Goal: Communication & Community: Answer question/provide support

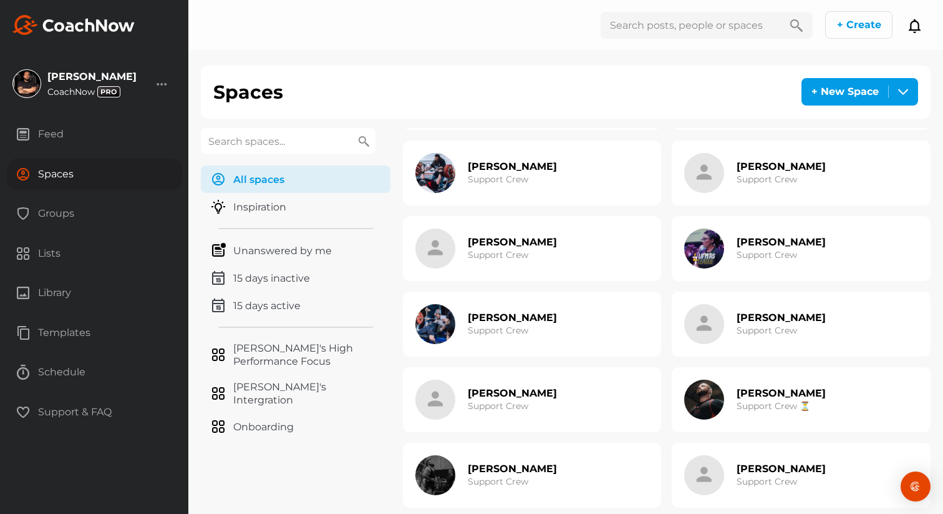
scroll to position [668, 0]
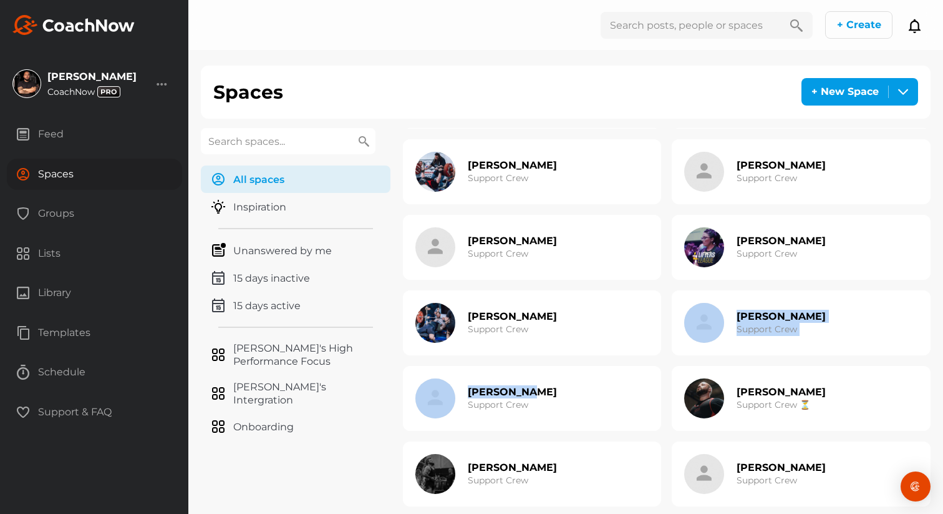
drag, startPoint x: 514, startPoint y: 395, endPoint x: 529, endPoint y: 358, distance: 40.3
click at [529, 358] on div "[PERSON_NAME] Mastermind [PERSON_NAME] Support Crew [PERSON_NAME] 🚀 Support Cre…" at bounding box center [667, 96] width 528 height 1272
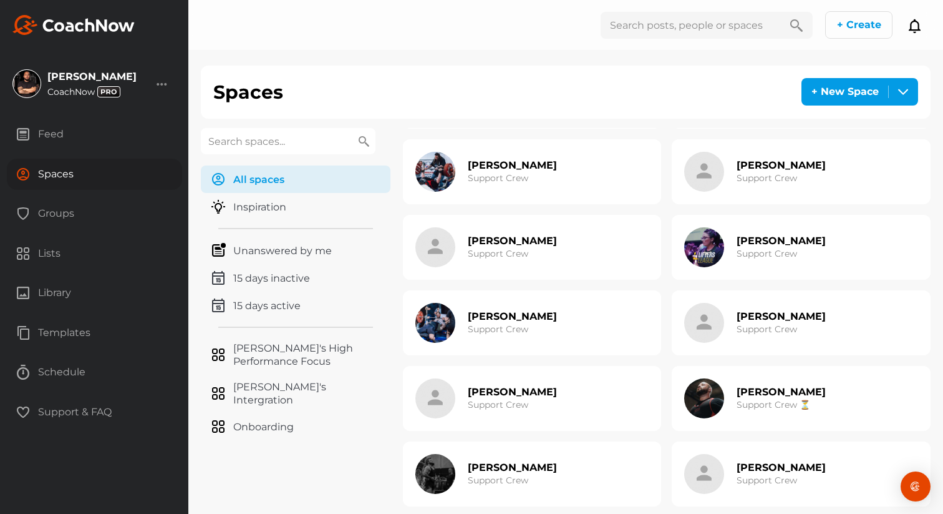
click at [492, 460] on div "[PERSON_NAME] Support Crew" at bounding box center [512, 474] width 89 height 40
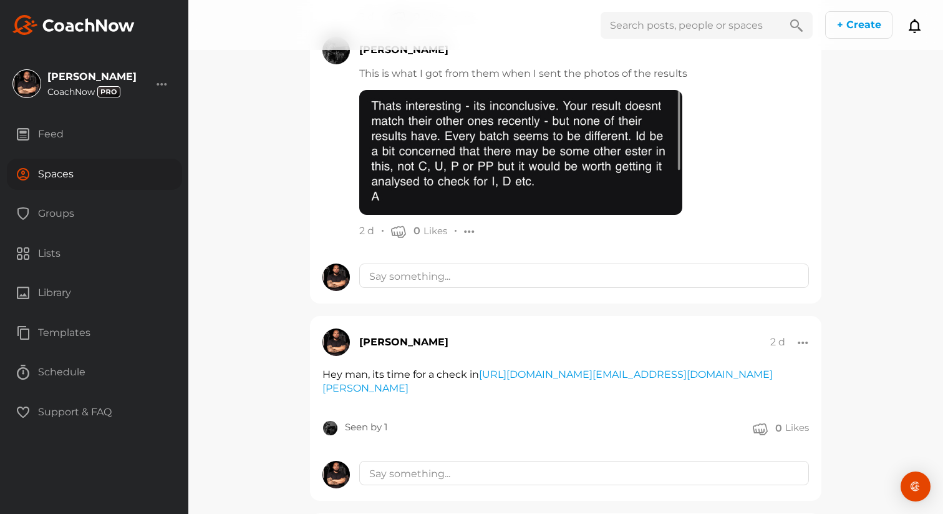
scroll to position [651, 0]
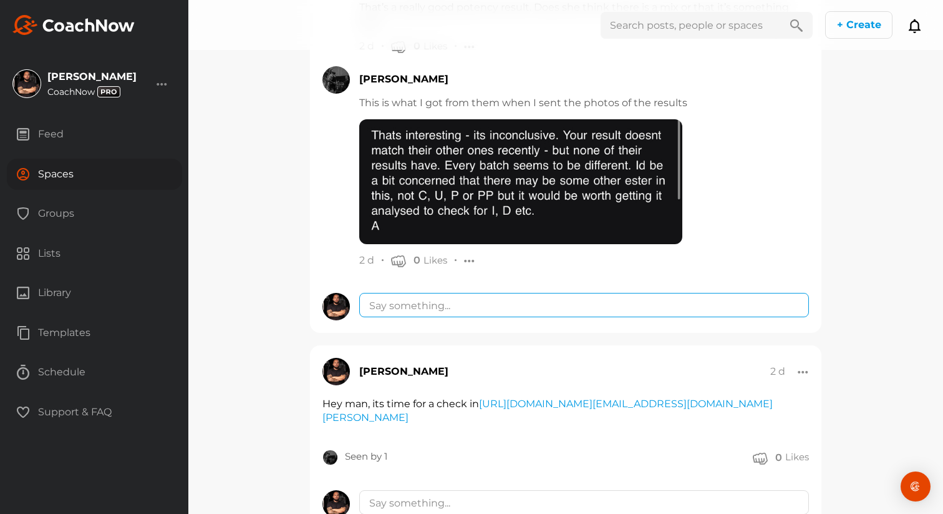
click at [463, 311] on textarea at bounding box center [584, 305] width 450 height 24
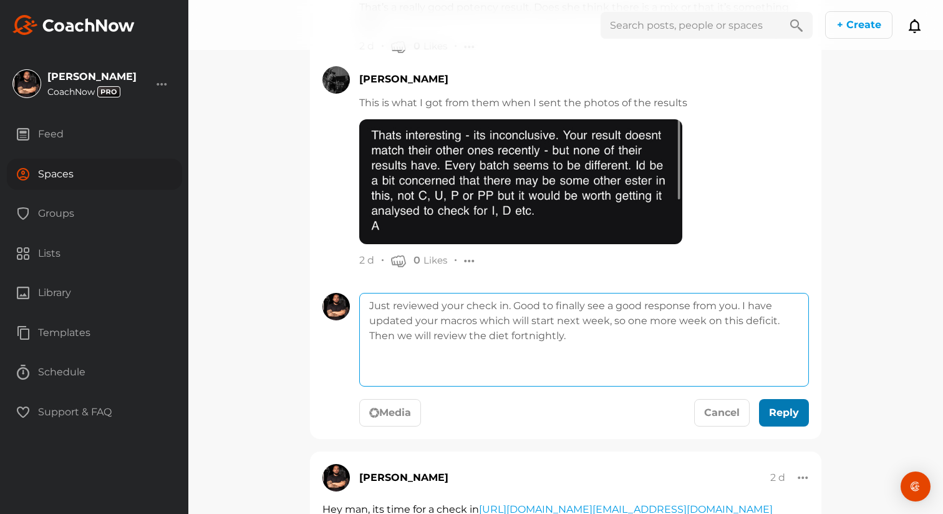
type textarea "Just reviewed your check in. Good to finally see a good response from you. I ha…"
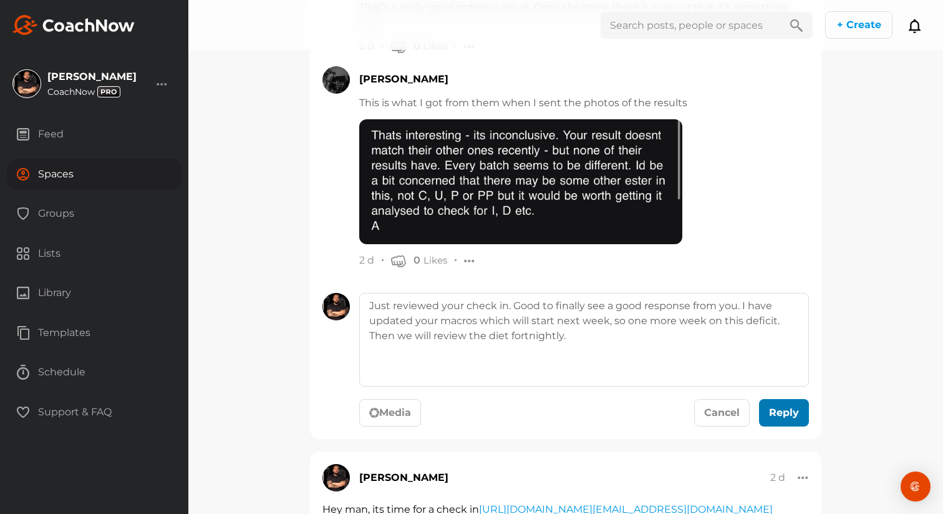
click at [778, 402] on button "Reply" at bounding box center [784, 412] width 50 height 27
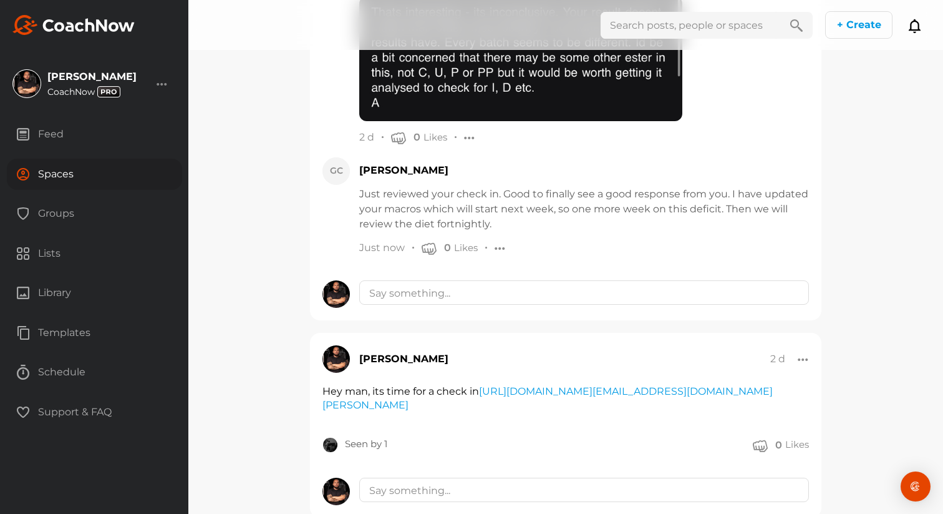
scroll to position [861, 0]
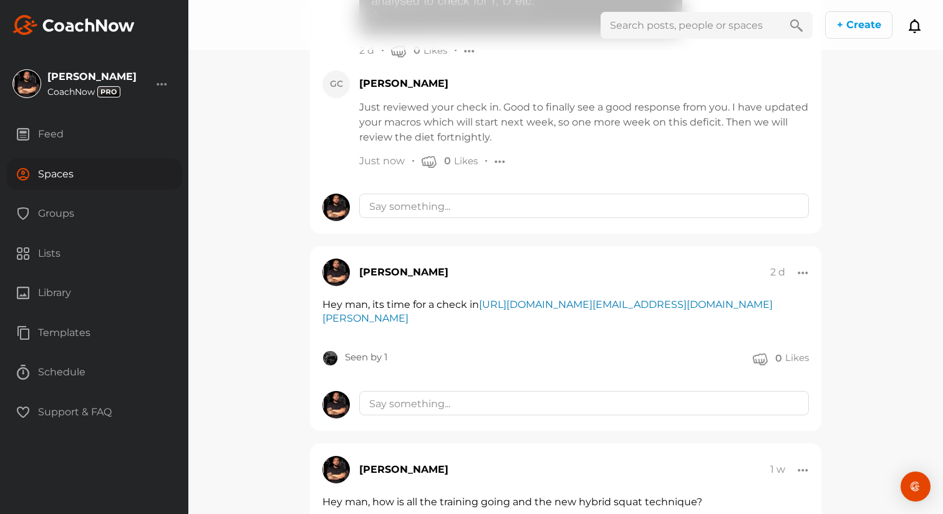
drag, startPoint x: 477, startPoint y: 332, endPoint x: 482, endPoint y: 306, distance: 26.0
click at [482, 306] on div "Hey man, its time for a check in https://form.typeform.com/to/kWrJpTqx#email=ts…" at bounding box center [566, 312] width 487 height 28
copy link "https://form.typeform.com/to/kWrJpTqx#email=ts%2Bdd7af071d13eeff7%2B953f9cddb25…"
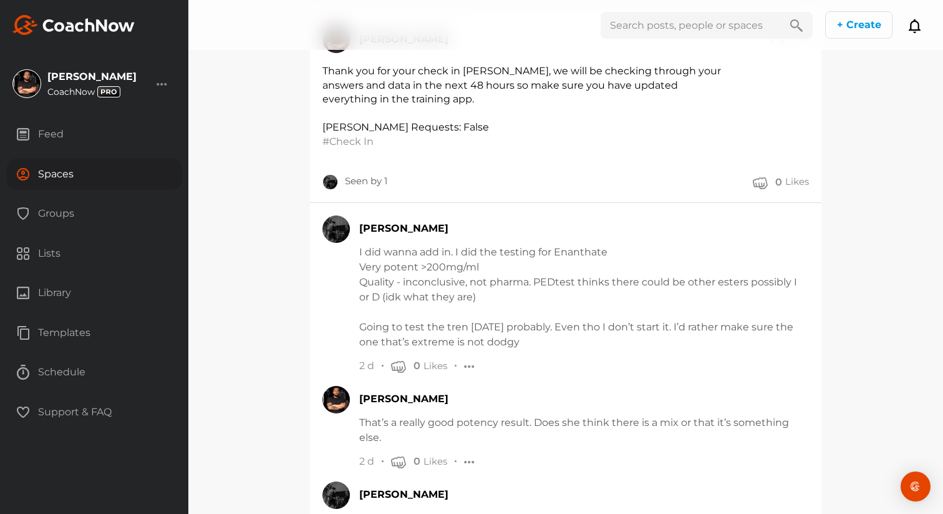
scroll to position [0, 0]
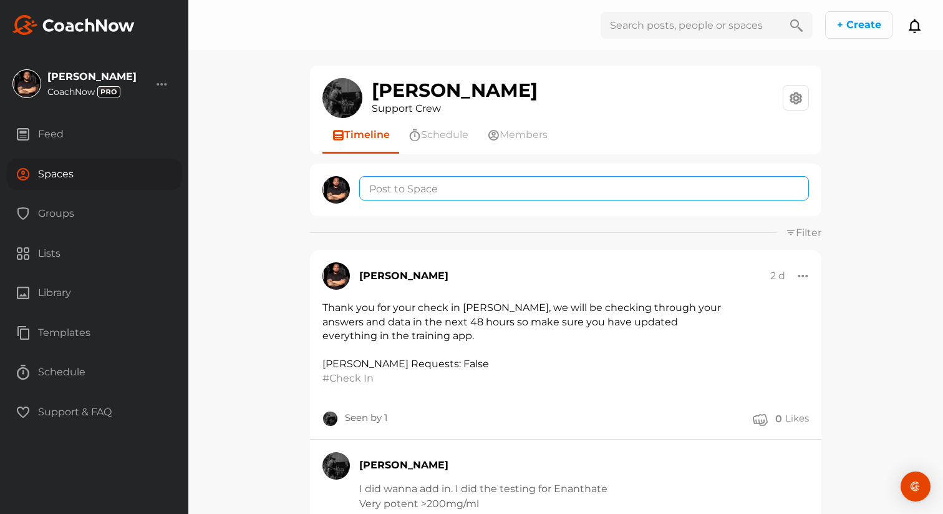
click at [492, 187] on textarea at bounding box center [584, 188] width 450 height 24
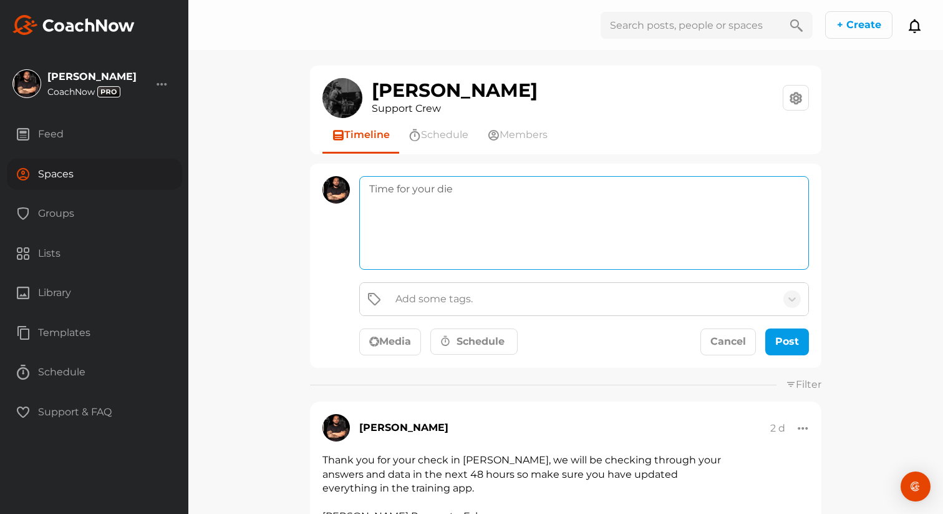
type textarea "Time for your diet"
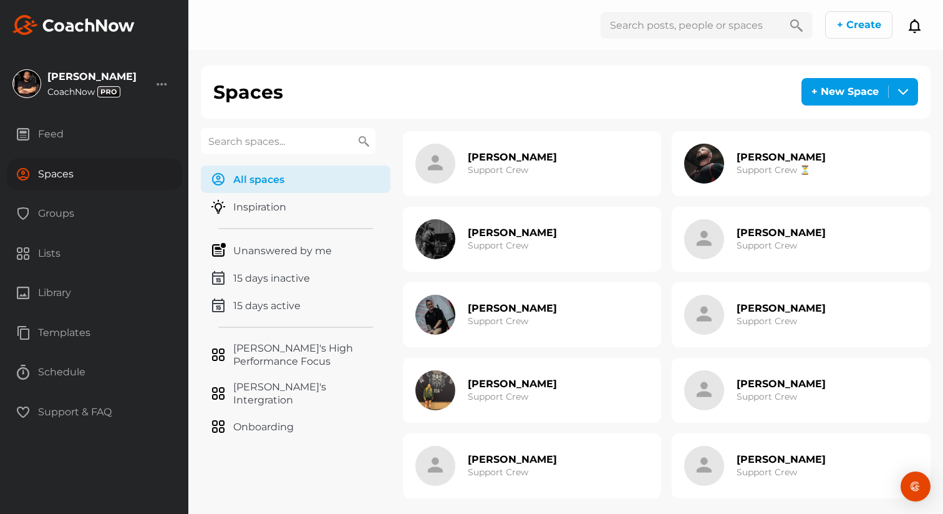
scroll to position [907, 0]
click at [533, 467] on div "Tracy Adams Support Crew" at bounding box center [532, 465] width 259 height 65
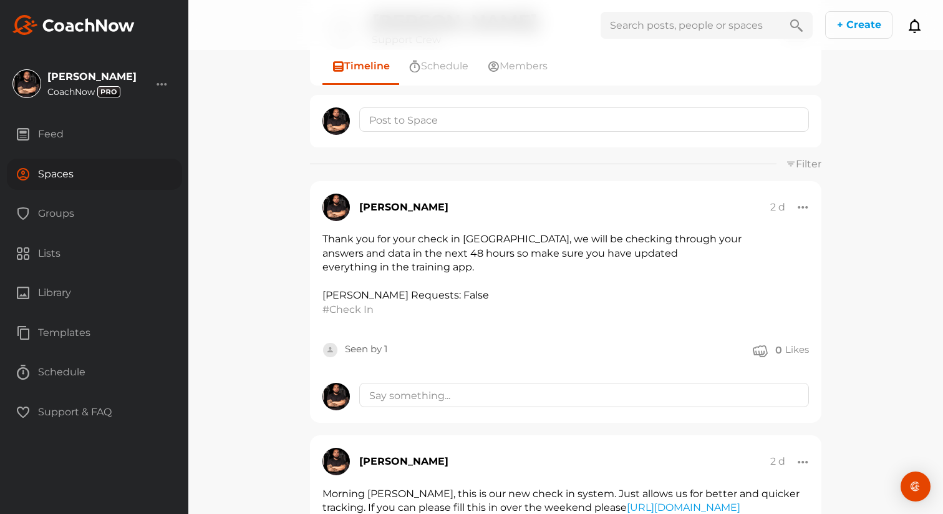
scroll to position [84, 0]
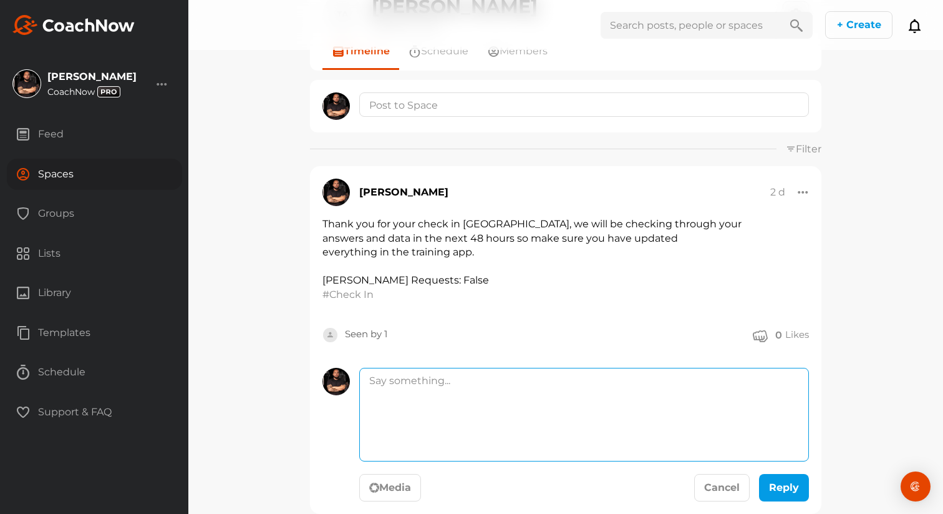
click at [443, 376] on textarea at bounding box center [584, 415] width 450 height 94
click at [399, 397] on textarea "Thank you for you check in Tracy, all is looking pretty good and all moving at …" at bounding box center [584, 415] width 450 height 94
type textarea "Thank you for you check in Tracy, all is looking pretty good and all moving at …"
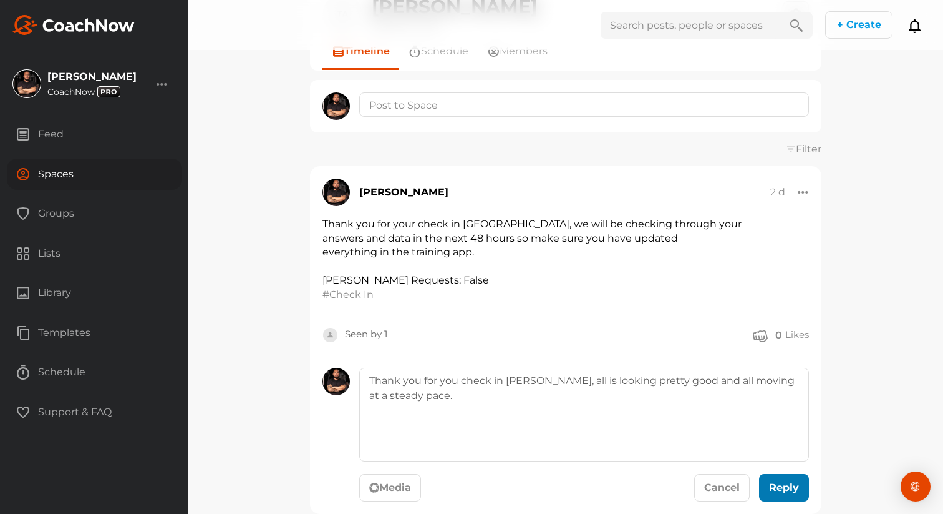
click at [789, 490] on div "submit" at bounding box center [784, 487] width 27 height 15
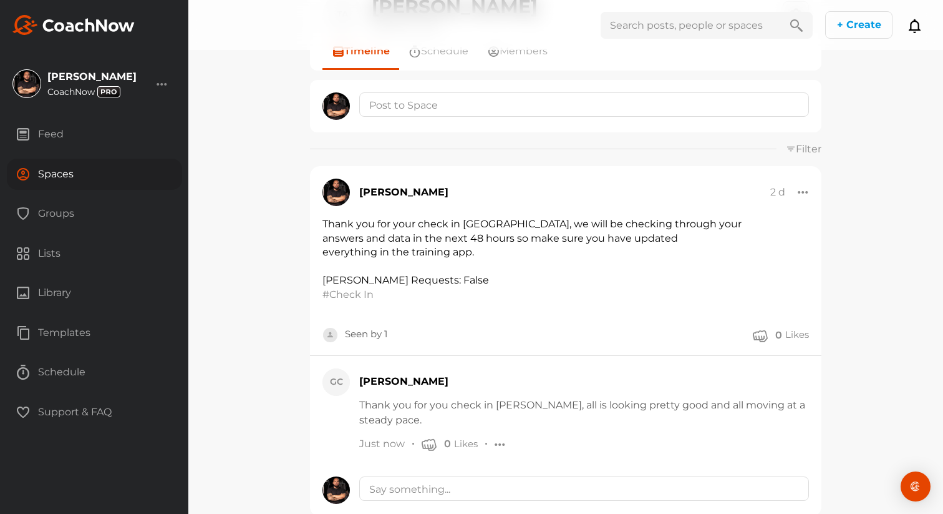
click at [97, 163] on div "Spaces" at bounding box center [94, 173] width 175 height 31
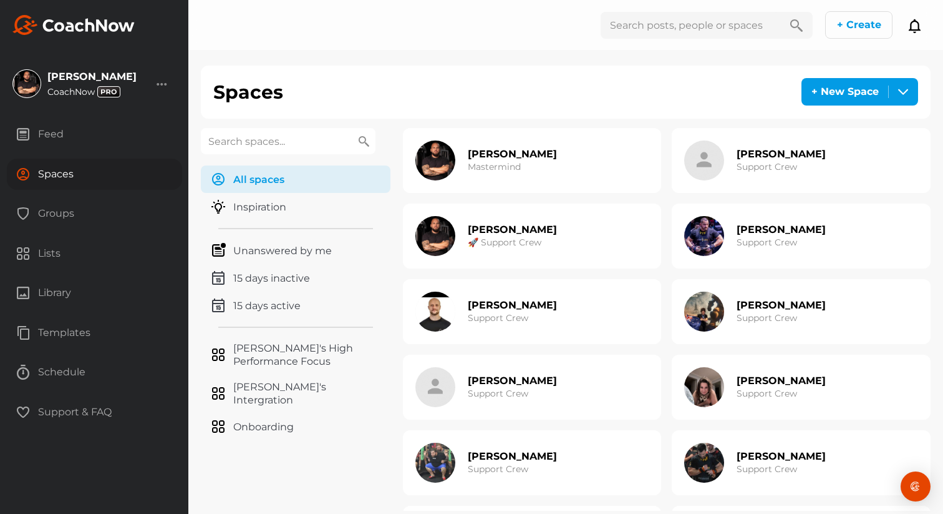
click at [747, 239] on h3 "Support Crew" at bounding box center [767, 242] width 61 height 13
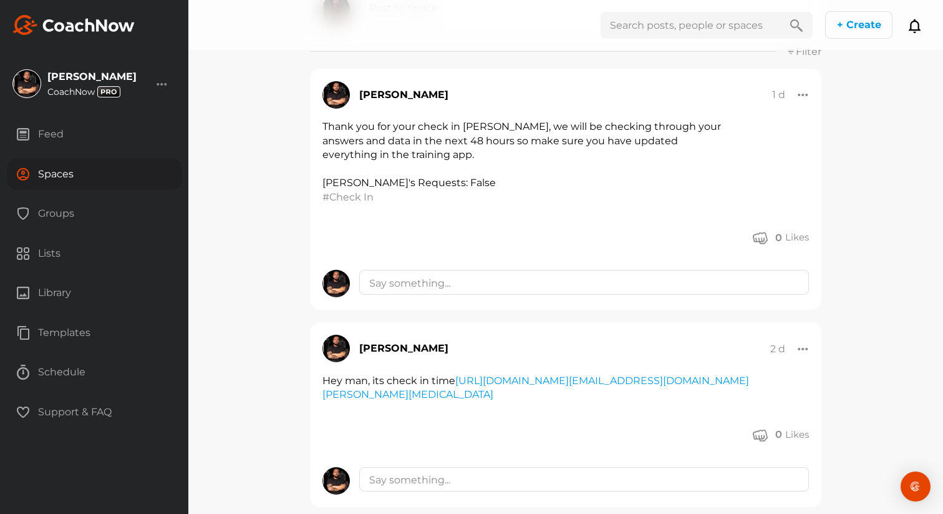
scroll to position [130, 0]
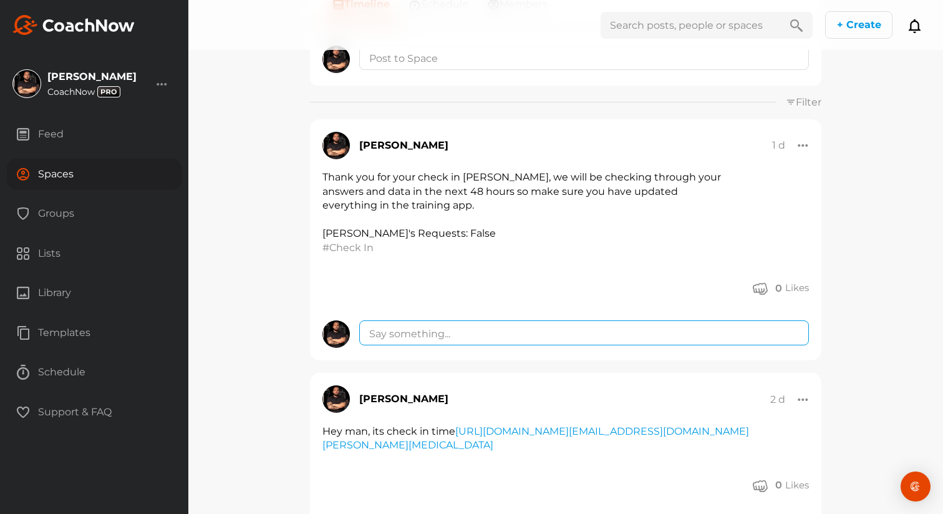
click at [479, 332] on textarea at bounding box center [584, 332] width 450 height 24
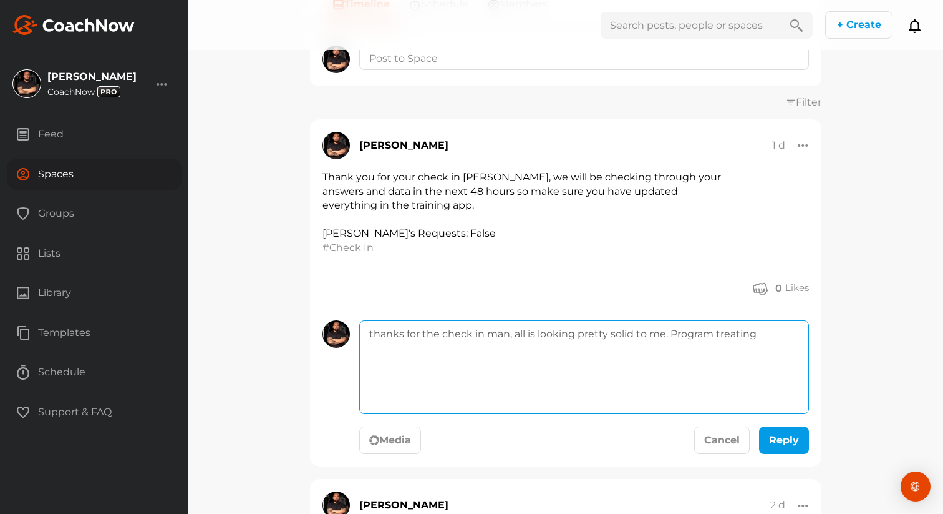
click at [672, 334] on textarea "thanks for the check in man, all is looking pretty solid to me. Program treating" at bounding box center [584, 367] width 450 height 94
type textarea "thanks for the check in man, all is looking pretty solid to me so nothing from …"
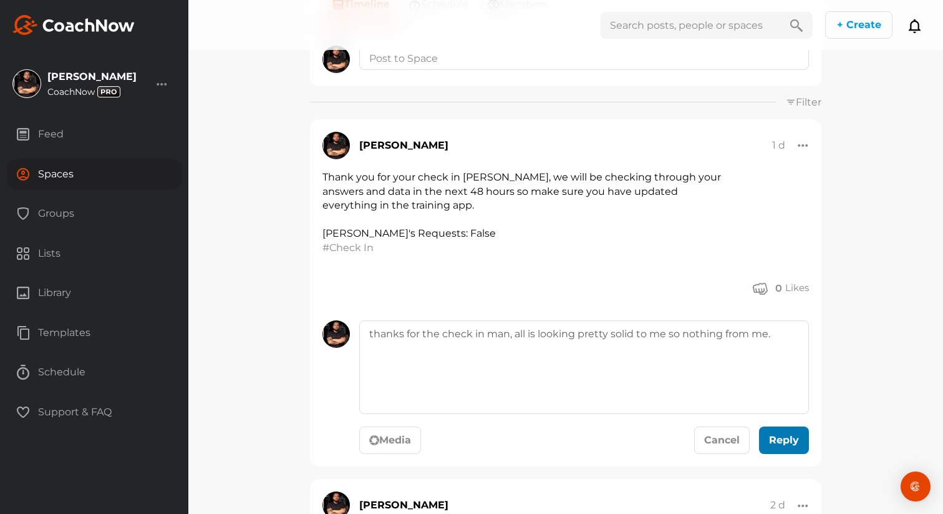
click at [791, 444] on div "submit" at bounding box center [784, 439] width 27 height 15
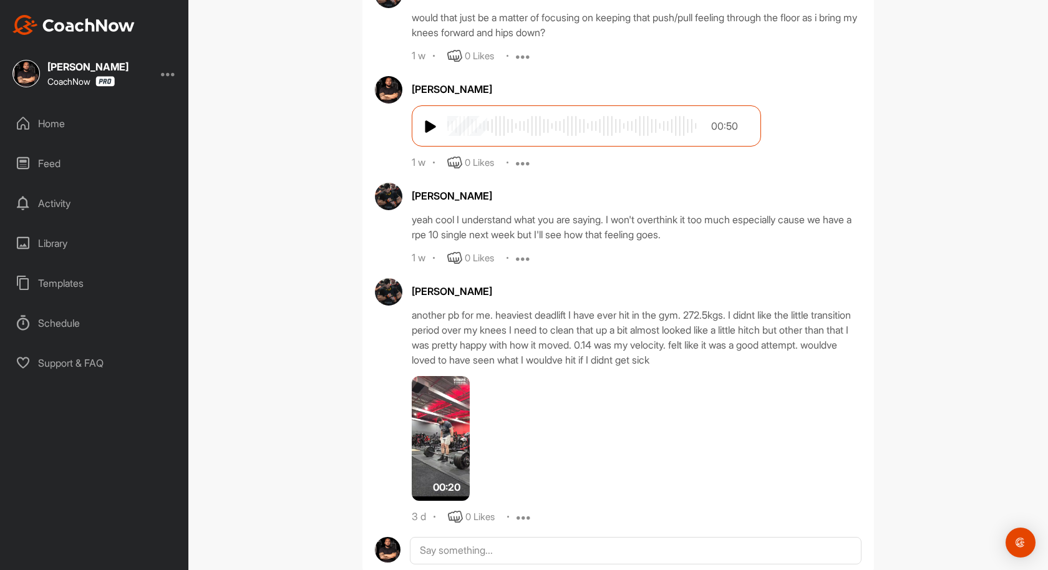
scroll to position [820, 0]
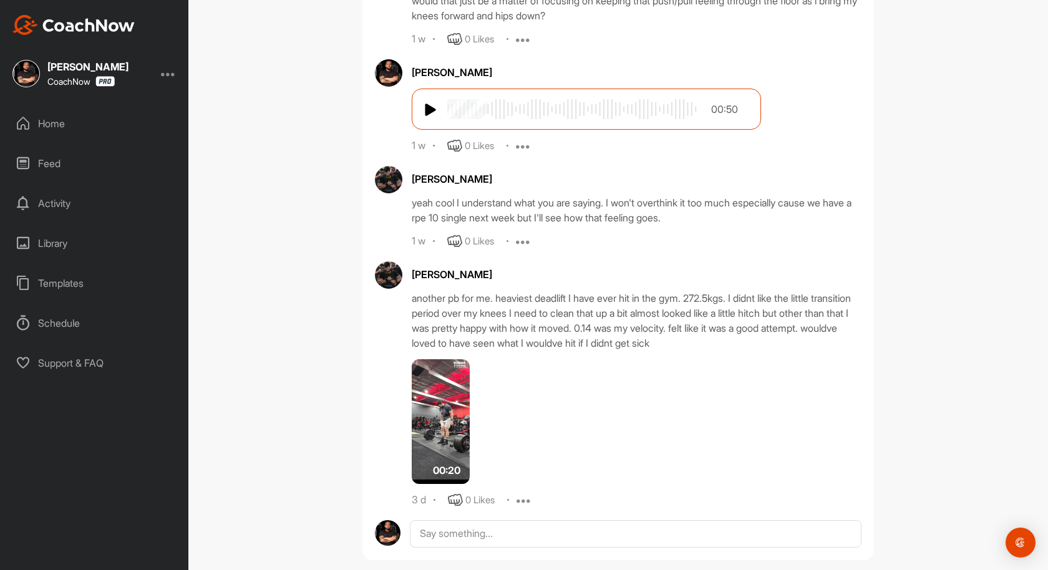
click at [446, 421] on img at bounding box center [441, 421] width 58 height 125
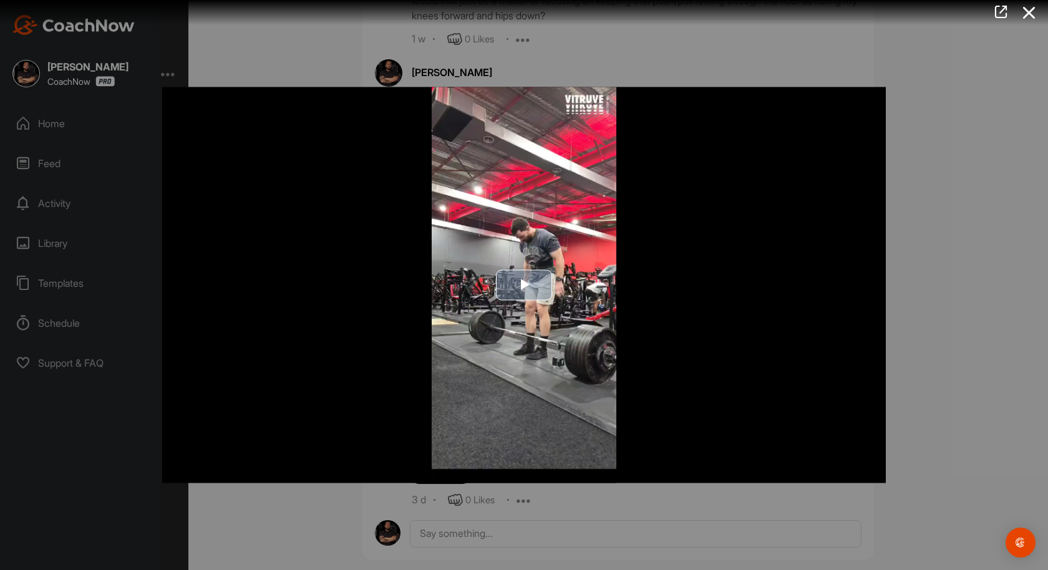
click at [555, 308] on img "Video Player" at bounding box center [524, 285] width 724 height 396
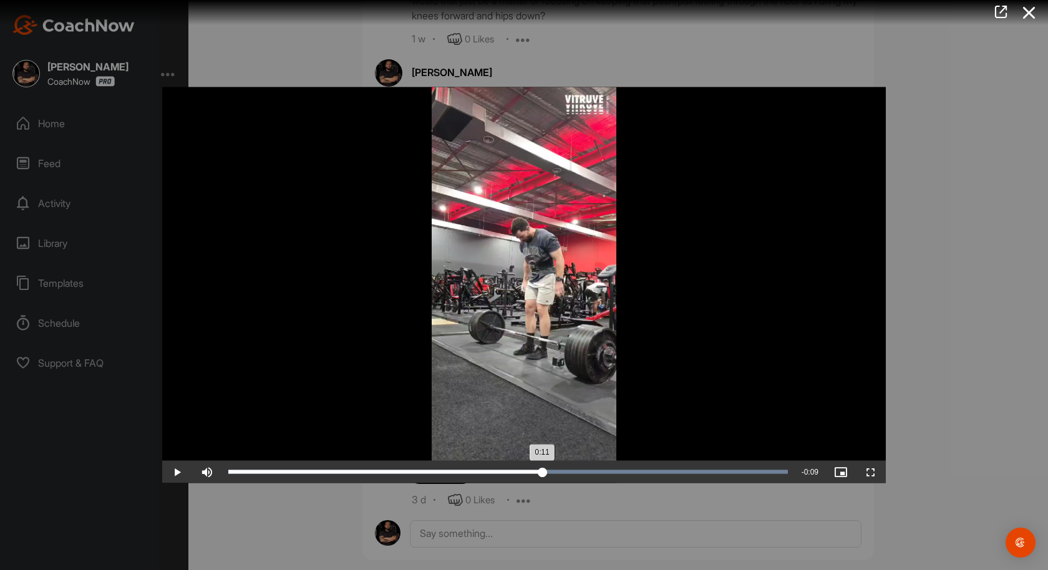
drag, startPoint x: 610, startPoint y: 471, endPoint x: 543, endPoint y: 479, distance: 67.2
click at [543, 479] on div "Loaded : 100.00% 0:11 0:11" at bounding box center [508, 472] width 572 height 22
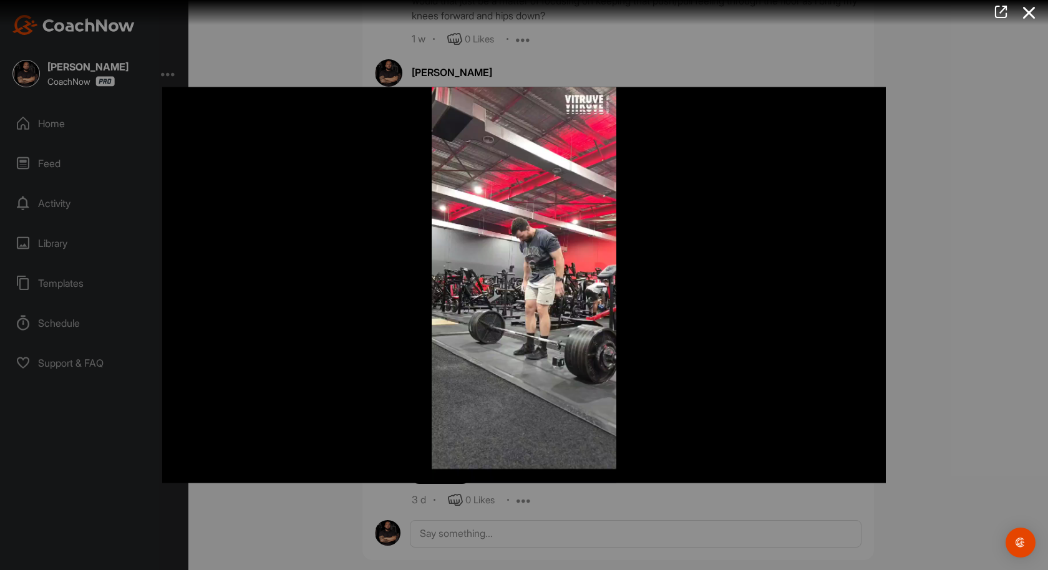
click at [999, 212] on div at bounding box center [524, 285] width 1048 height 570
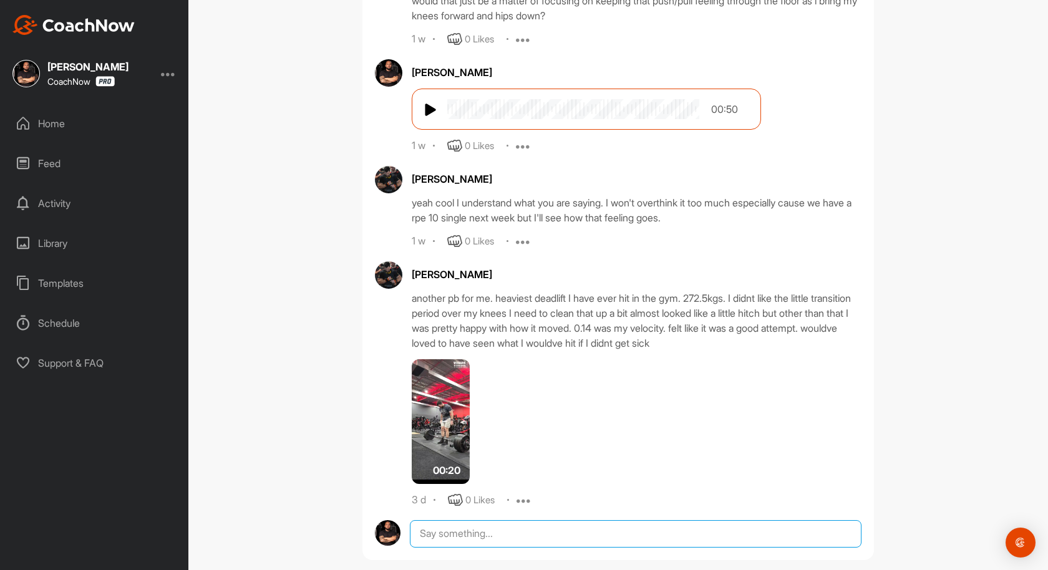
click at [569, 528] on textarea at bounding box center [636, 533] width 452 height 27
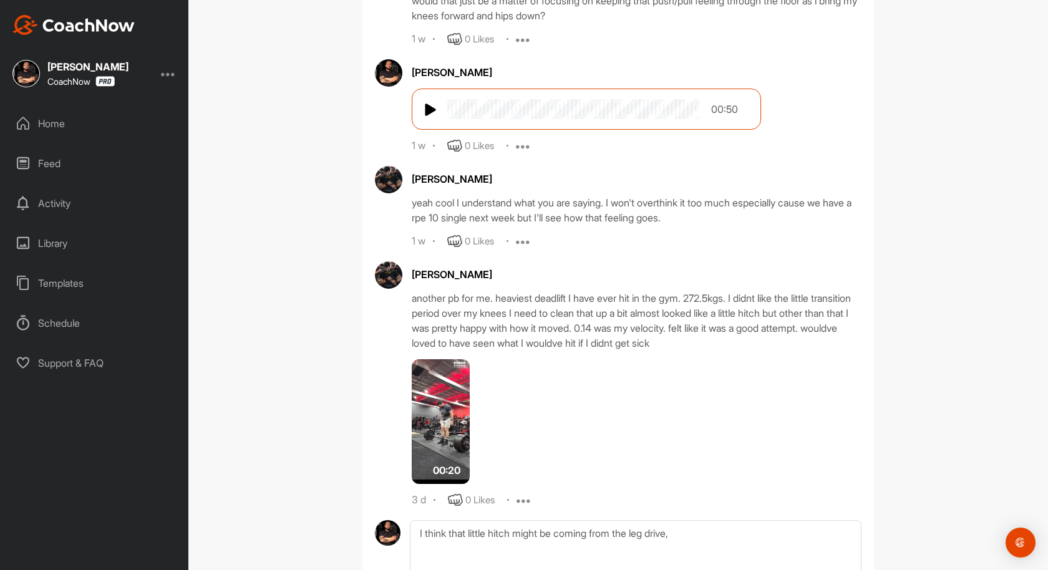
click at [437, 418] on img at bounding box center [441, 421] width 58 height 125
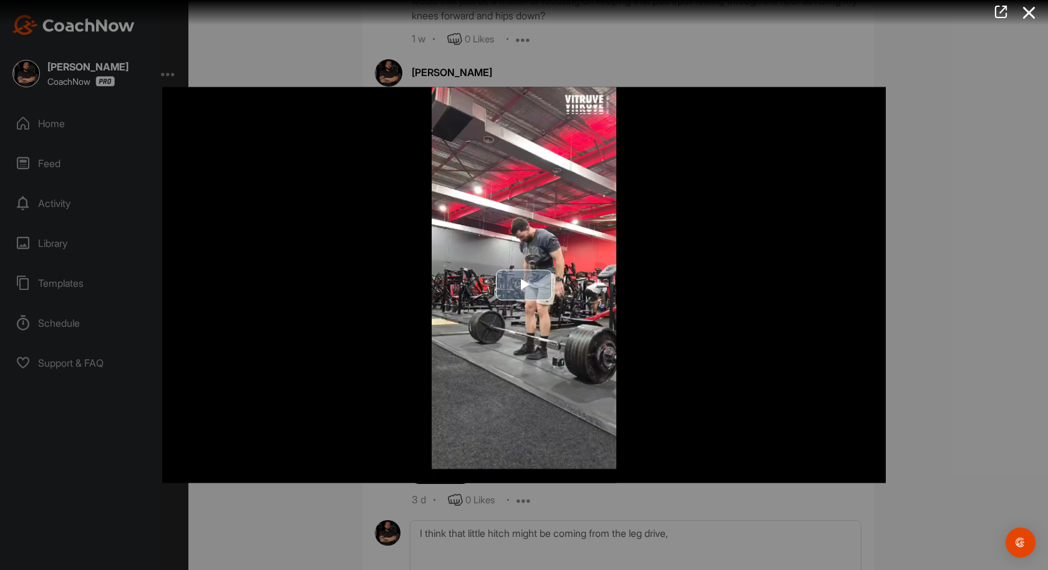
click at [524, 285] on span "Video Player" at bounding box center [524, 285] width 0 height 0
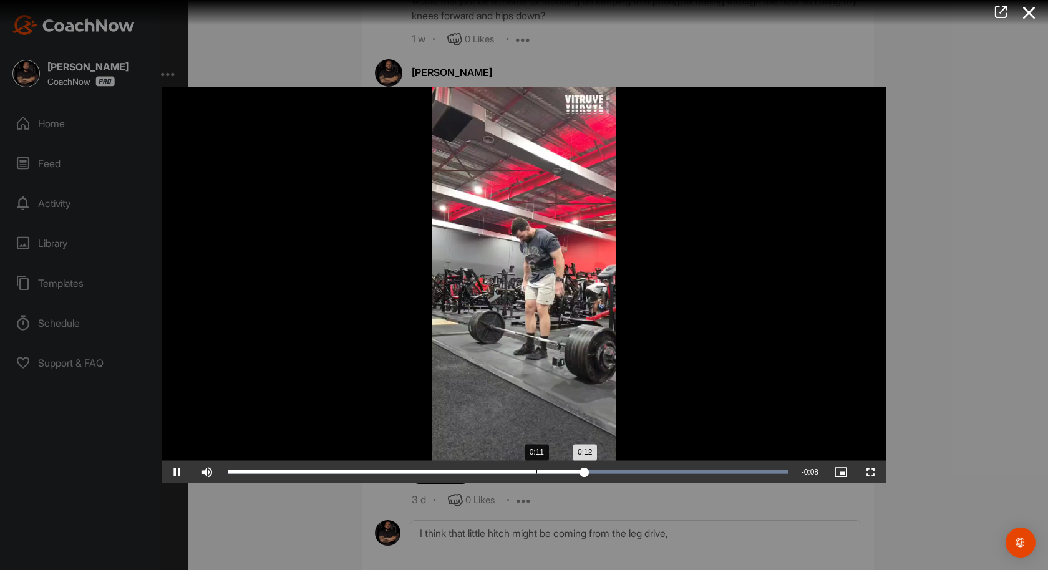
click at [537, 470] on div "Loaded : 100.00% 0:11 0:12" at bounding box center [508, 472] width 560 height 4
click at [528, 472] on div "0:10" at bounding box center [378, 472] width 301 height 4
click at [527, 474] on div "Loaded : 100.00% 0:10 0:12" at bounding box center [508, 472] width 572 height 22
click at [527, 474] on div "Loaded : 100.00% 0:10 0:11" at bounding box center [508, 472] width 572 height 22
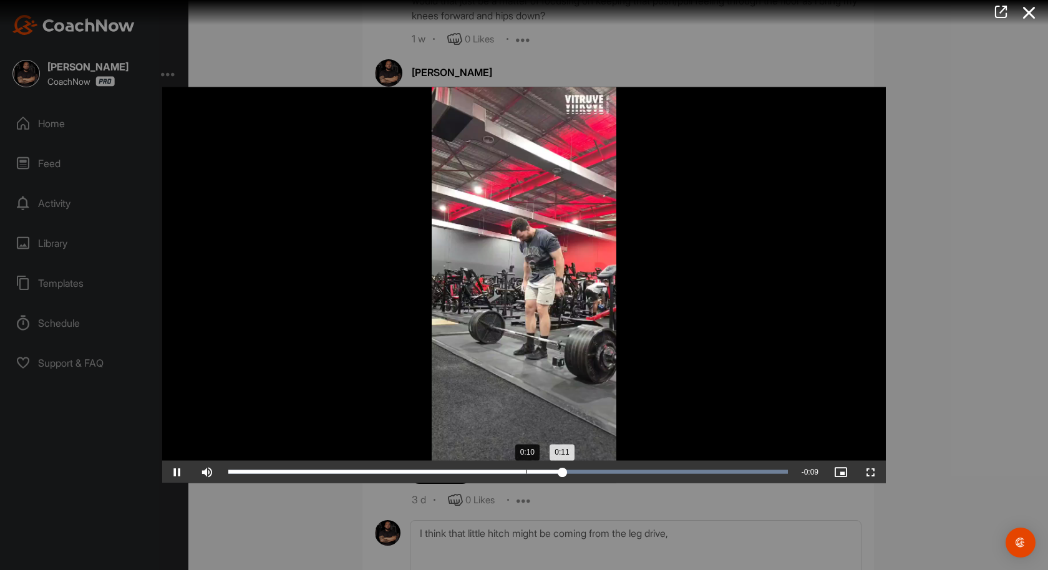
click at [527, 474] on div "Loaded : 100.00% 0:10 0:11" at bounding box center [508, 472] width 572 height 22
click at [527, 474] on div "Loaded : 100.00% 0:10 0:10" at bounding box center [508, 472] width 572 height 22
click at [521, 474] on div "Loaded : 100.00% 0:10 0:10" at bounding box center [508, 472] width 572 height 22
click at [521, 474] on div "Loaded : 100.00% 0:10 0:11" at bounding box center [508, 472] width 572 height 22
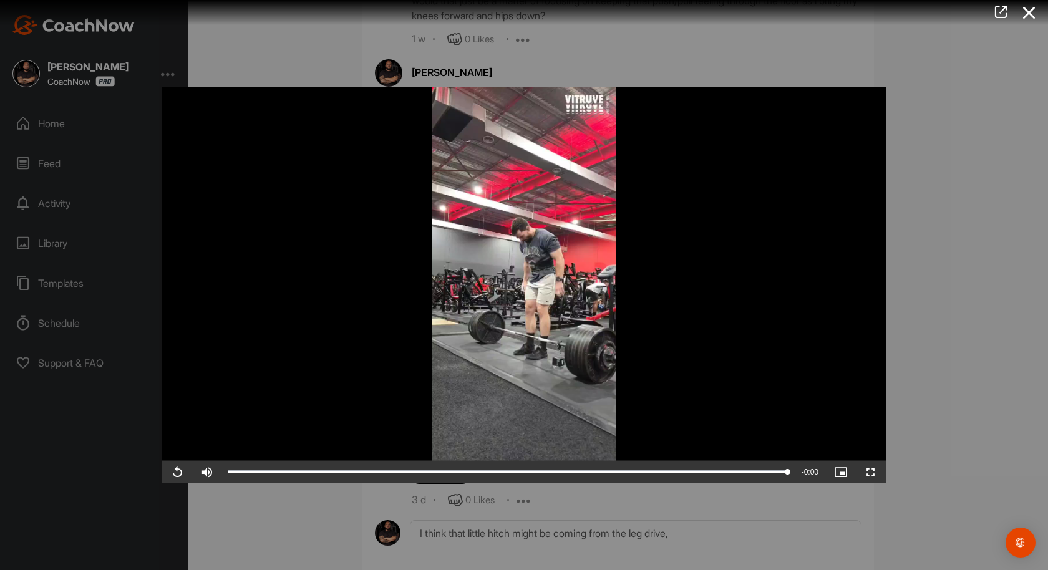
click at [983, 260] on div at bounding box center [524, 285] width 1048 height 570
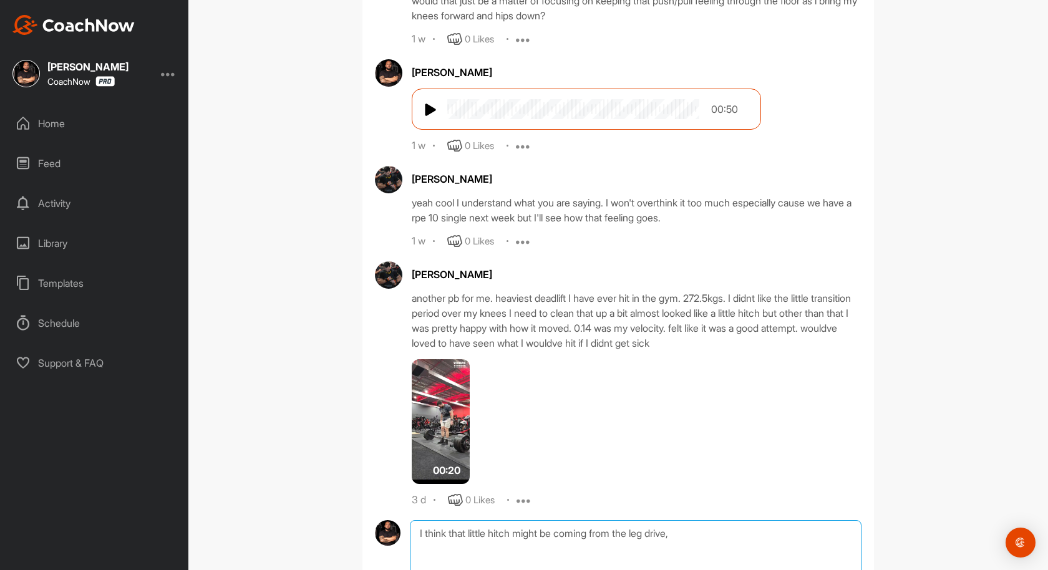
drag, startPoint x: 747, startPoint y: 547, endPoint x: 628, endPoint y: 531, distance: 119.6
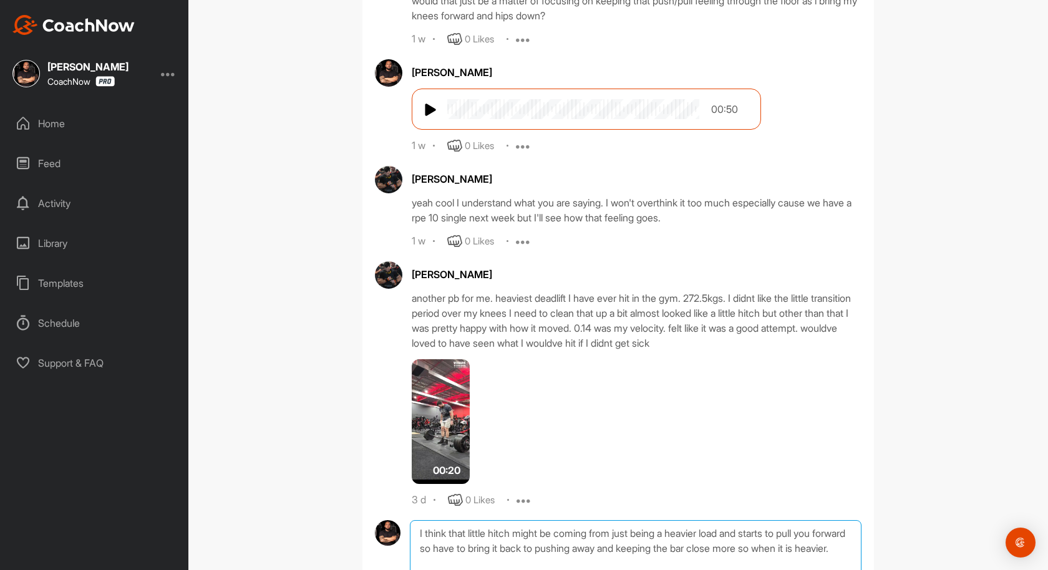
scroll to position [980, 0]
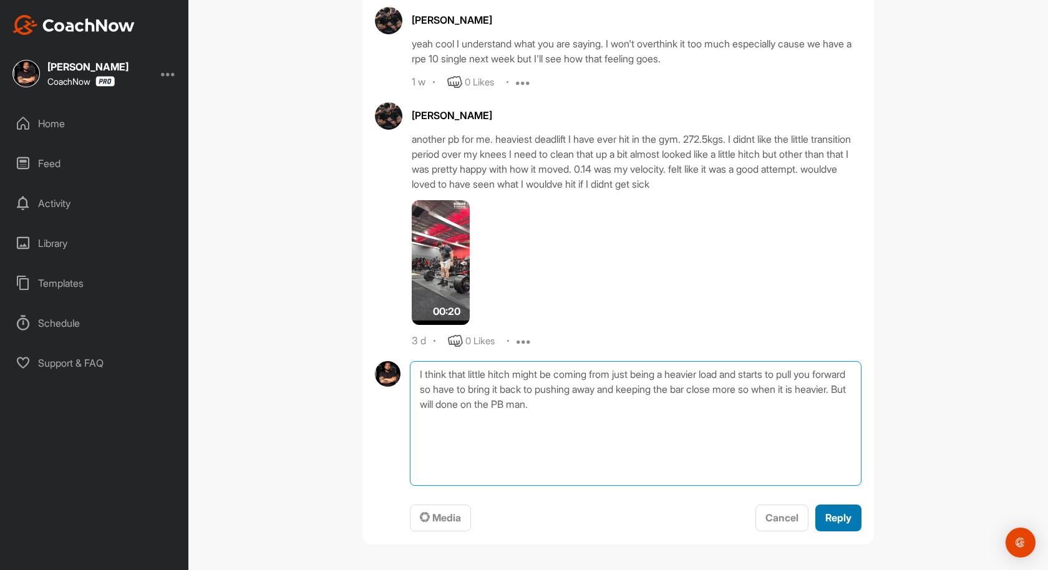
type textarea "I think that little hitch might be coming from just being a heavier load and st…"
click at [840, 518] on span "Reply" at bounding box center [838, 518] width 26 height 12
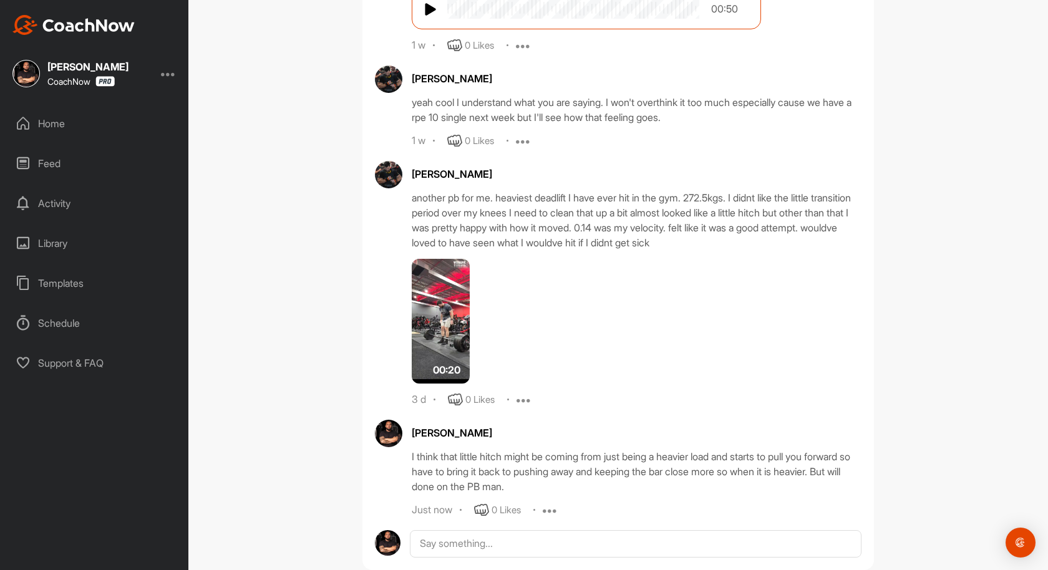
scroll to position [918, 0]
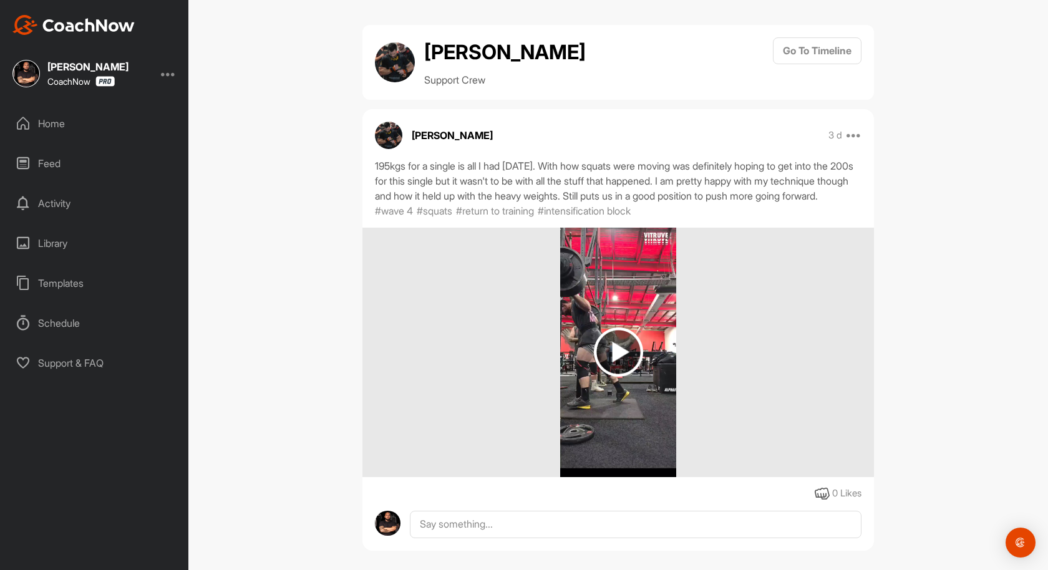
scroll to position [23, 0]
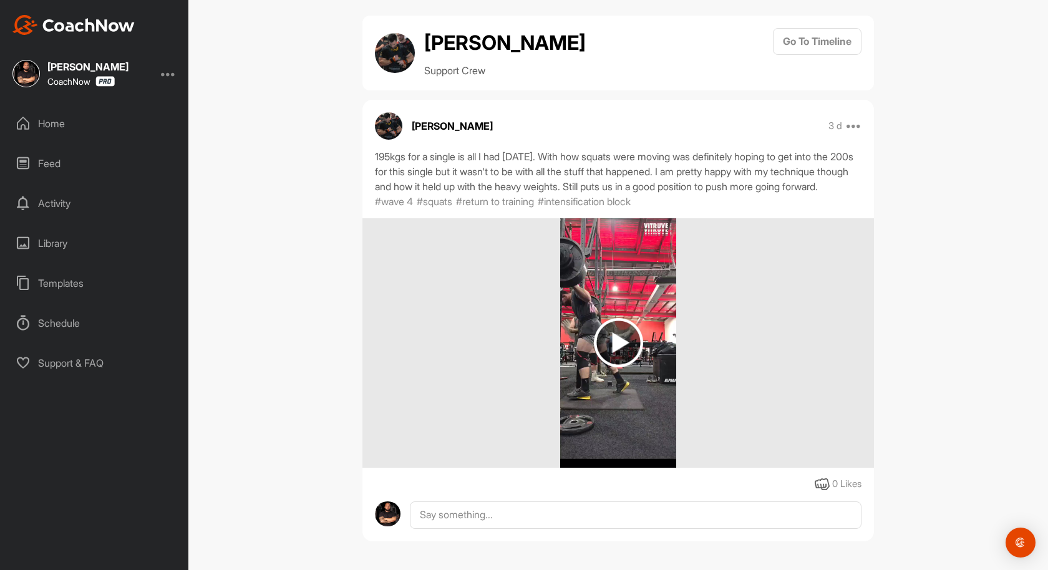
click at [630, 328] on img at bounding box center [618, 342] width 49 height 49
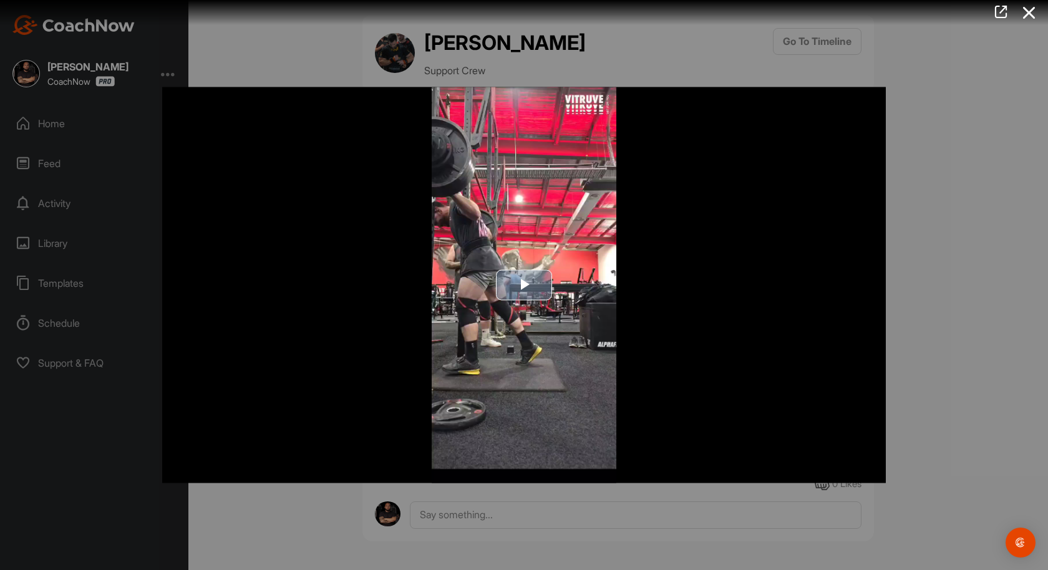
click at [583, 265] on img "Video Player" at bounding box center [524, 285] width 724 height 396
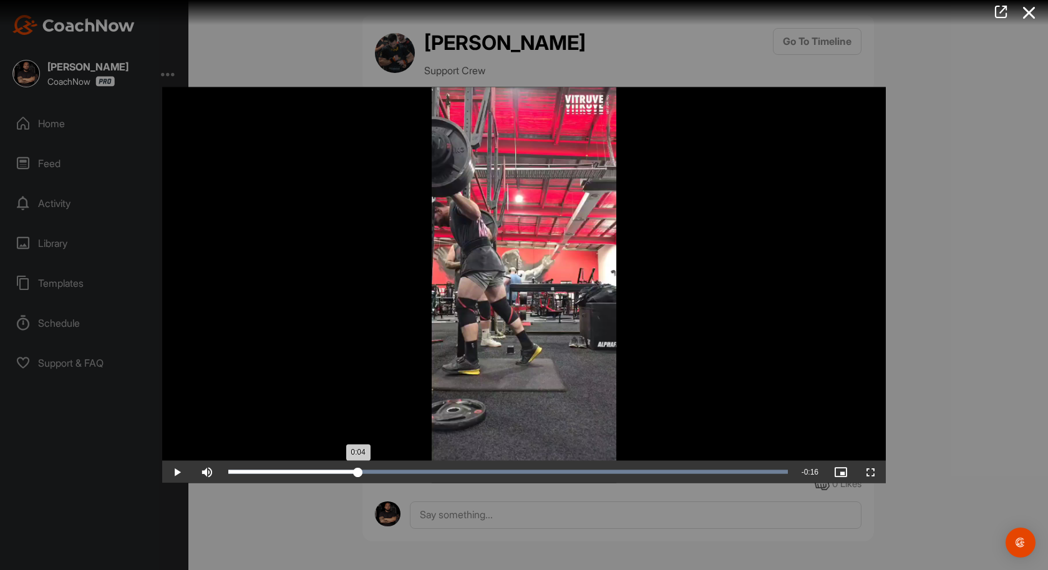
click at [358, 474] on div "Loaded : 100.00% 0:04 0:04" at bounding box center [508, 472] width 560 height 4
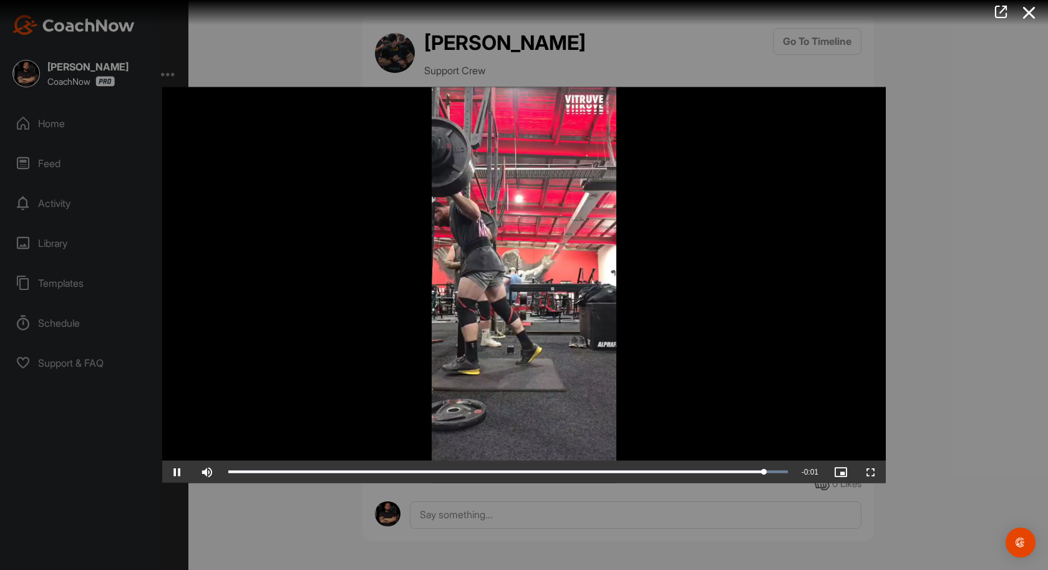
click at [983, 331] on div at bounding box center [524, 285] width 1048 height 570
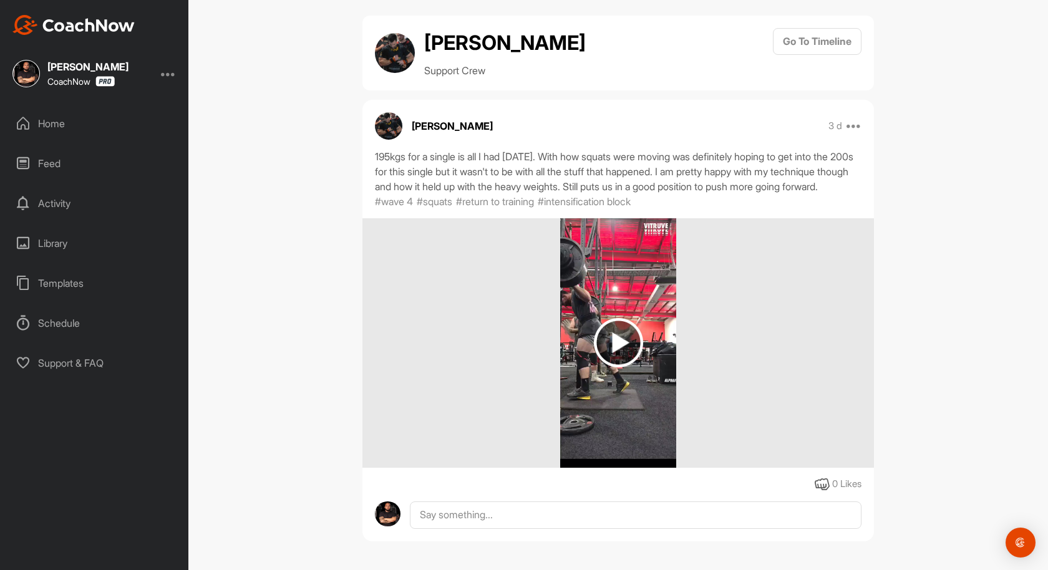
click at [633, 328] on img at bounding box center [618, 342] width 49 height 49
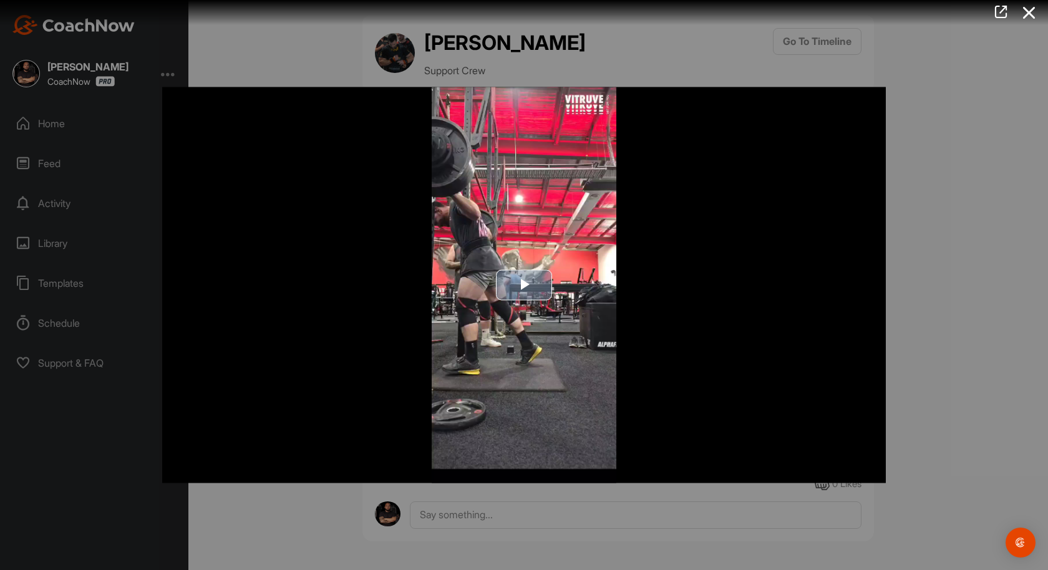
click at [524, 285] on span "Video Player" at bounding box center [524, 285] width 0 height 0
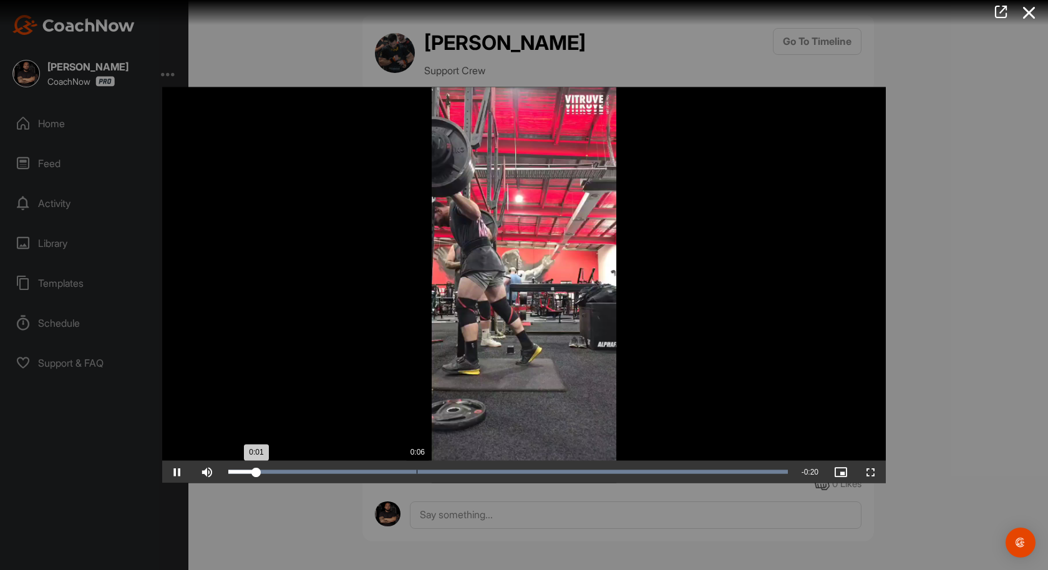
click at [416, 466] on div "Loaded : 100.00% 0:06 0:01" at bounding box center [508, 472] width 572 height 22
click at [480, 472] on div "Loaded : 100.00% 0:09 0:09" at bounding box center [508, 472] width 560 height 4
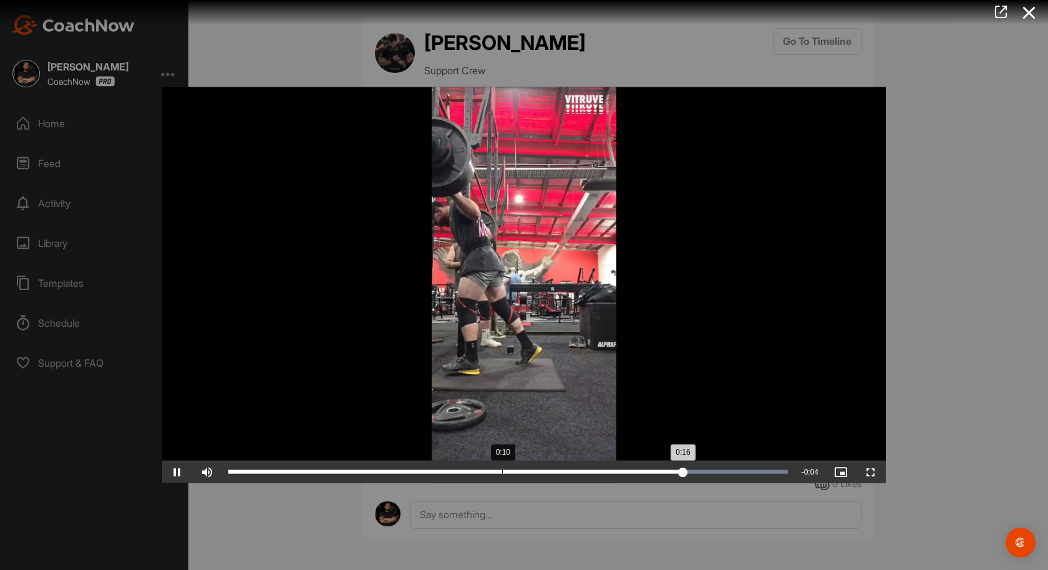
click at [503, 472] on div "0:10" at bounding box center [502, 472] width 1 height 4
click at [585, 472] on div "Loaded : 100.00% 0:13 0:13" at bounding box center [508, 472] width 560 height 4
click at [585, 472] on div "0:13" at bounding box center [585, 472] width 1 height 4
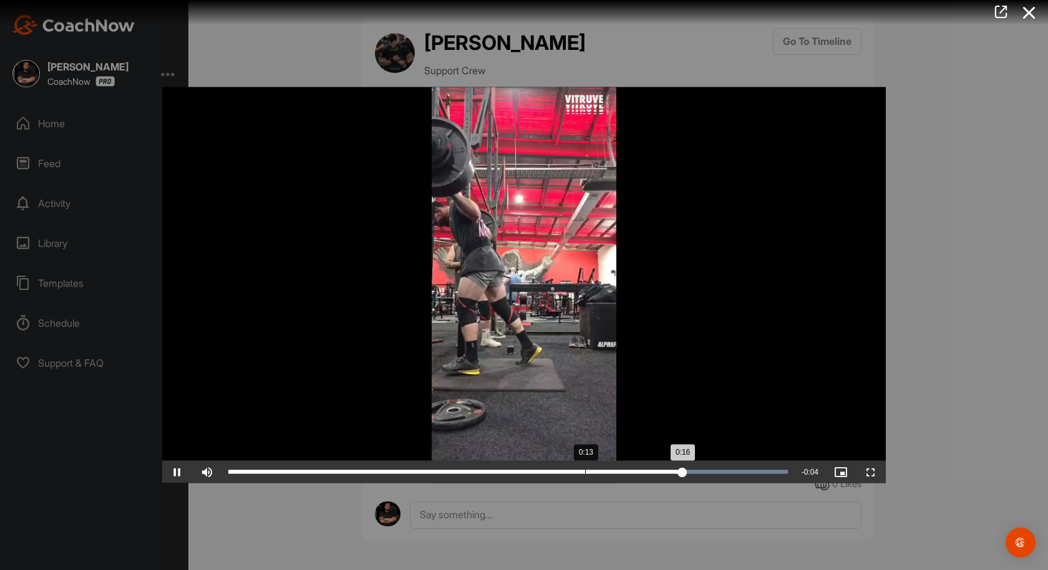
click at [585, 472] on div "0:13" at bounding box center [585, 472] width 1 height 4
click at [585, 472] on div "Loaded : 100.00% 0:13 0:18" at bounding box center [508, 472] width 560 height 4
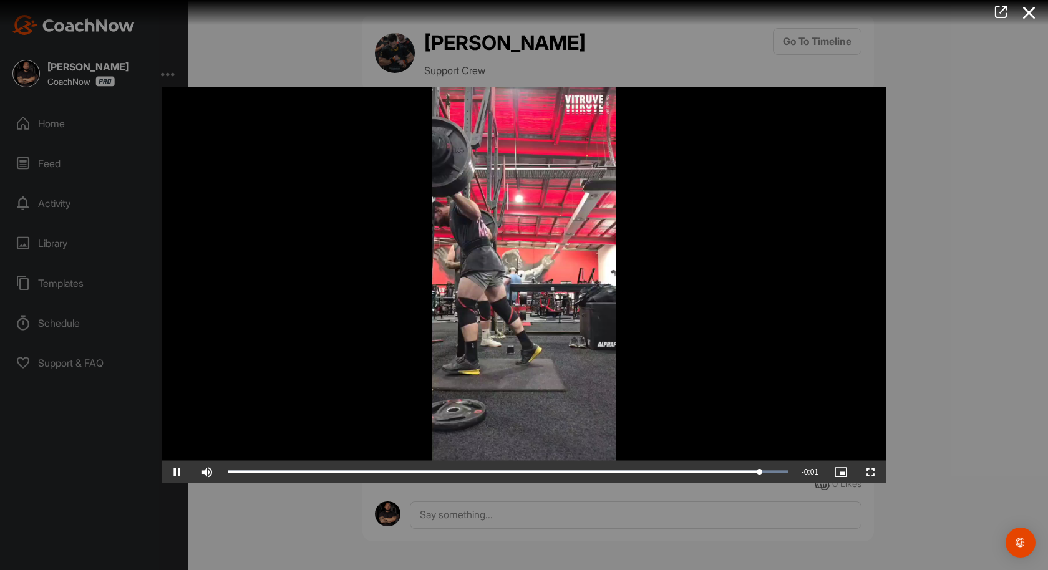
click at [920, 280] on div at bounding box center [524, 285] width 1048 height 570
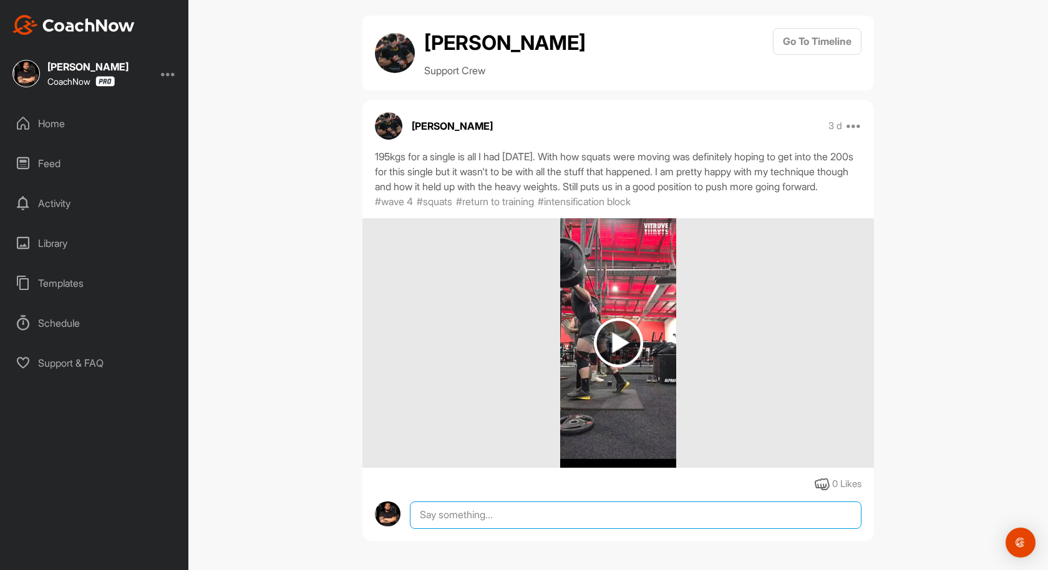
click at [619, 516] on textarea at bounding box center [636, 515] width 452 height 27
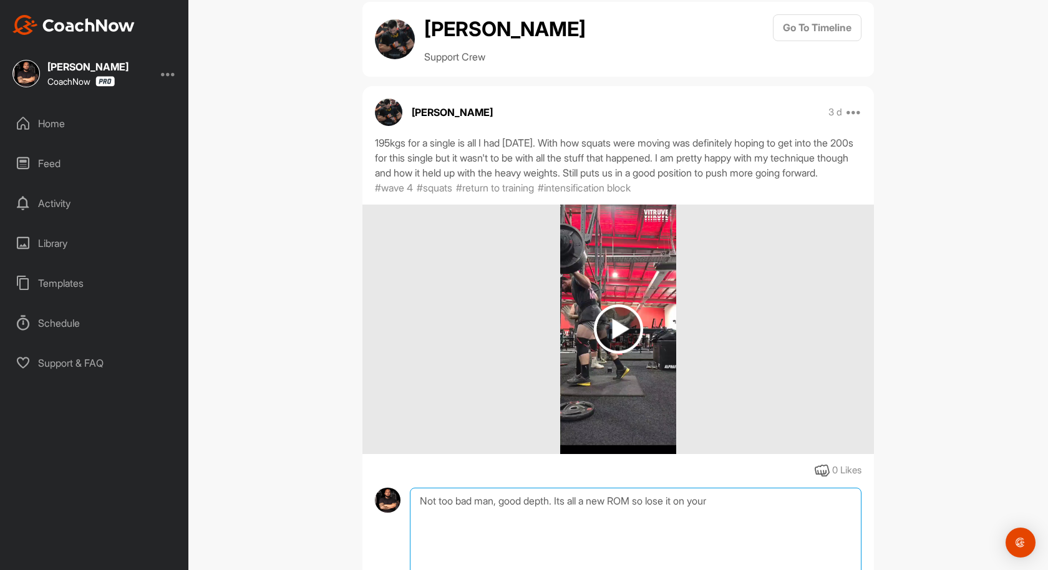
type textarea "Not too bad man, good depth. Its all a new ROM so lose it on your"
click at [616, 344] on img at bounding box center [618, 328] width 49 height 49
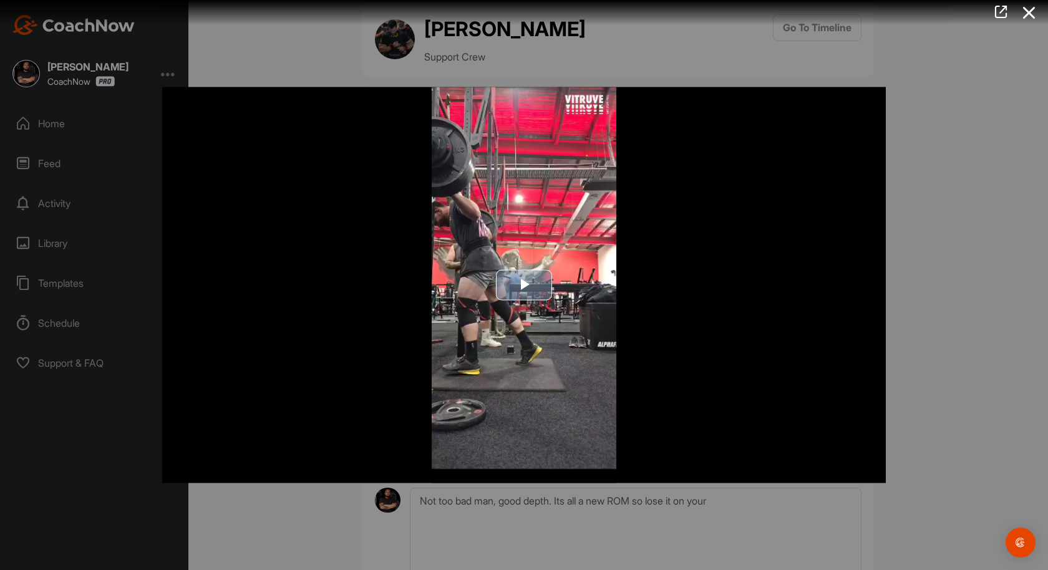
click at [554, 334] on img "Video Player" at bounding box center [524, 285] width 724 height 396
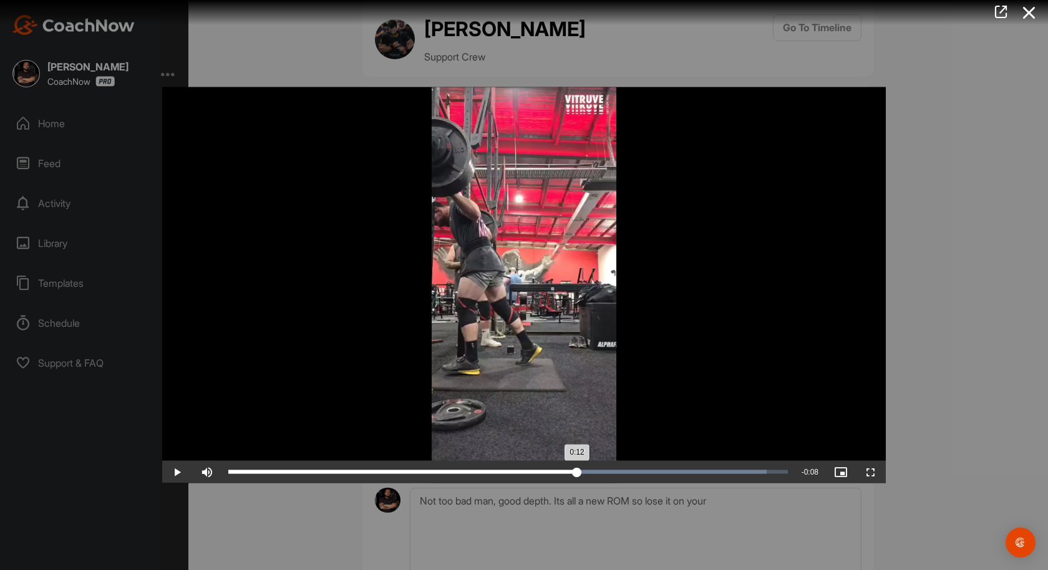
click at [577, 475] on div "Loaded : 96.29% 0:12 0:12" at bounding box center [508, 472] width 572 height 22
click at [594, 472] on div "0:13" at bounding box center [594, 472] width 1 height 4
click at [593, 472] on div "Loaded : 100.00% 0:13 0:16" at bounding box center [508, 472] width 560 height 4
click at [594, 472] on div "0:13" at bounding box center [594, 472] width 1 height 4
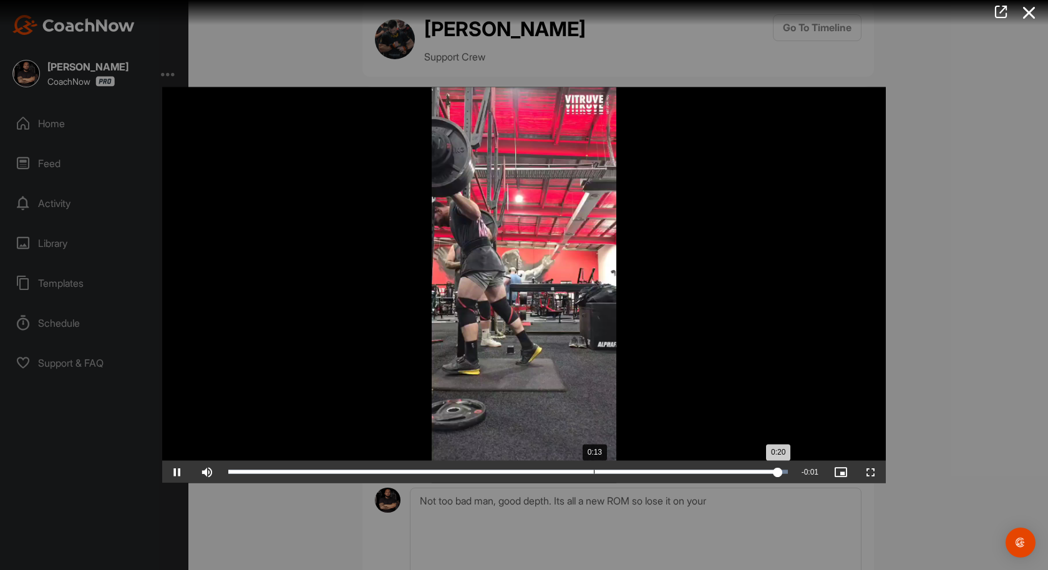
click at [594, 472] on div "0:13" at bounding box center [594, 472] width 1 height 4
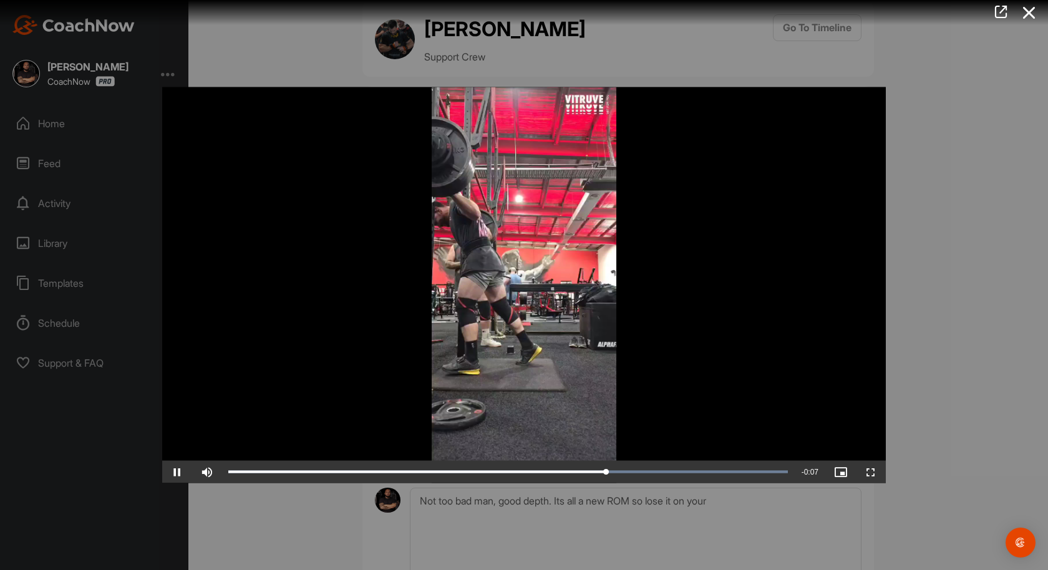
click at [920, 236] on div at bounding box center [524, 285] width 1048 height 570
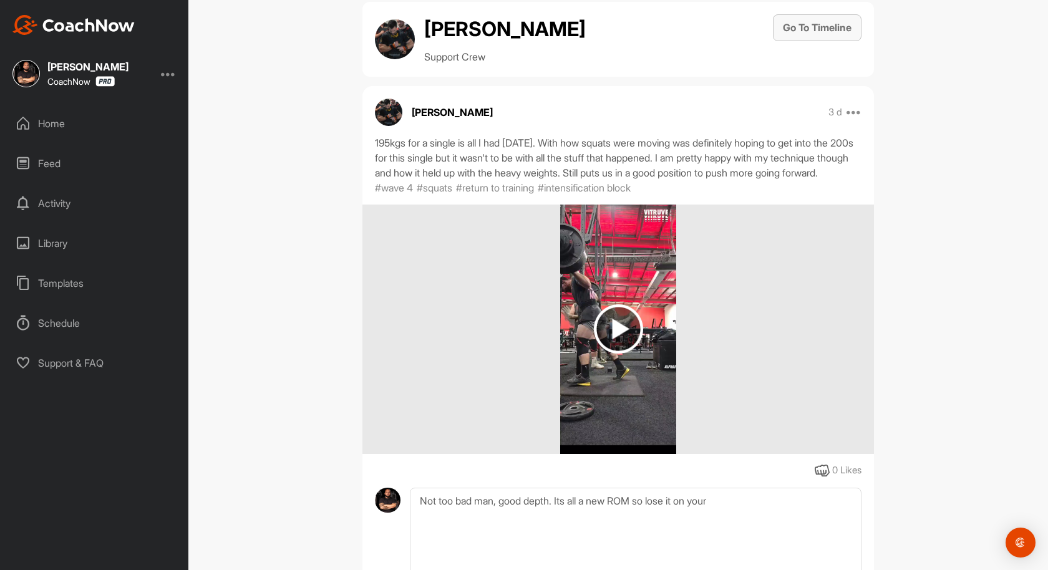
click at [823, 37] on button "Go To Timeline" at bounding box center [817, 27] width 89 height 27
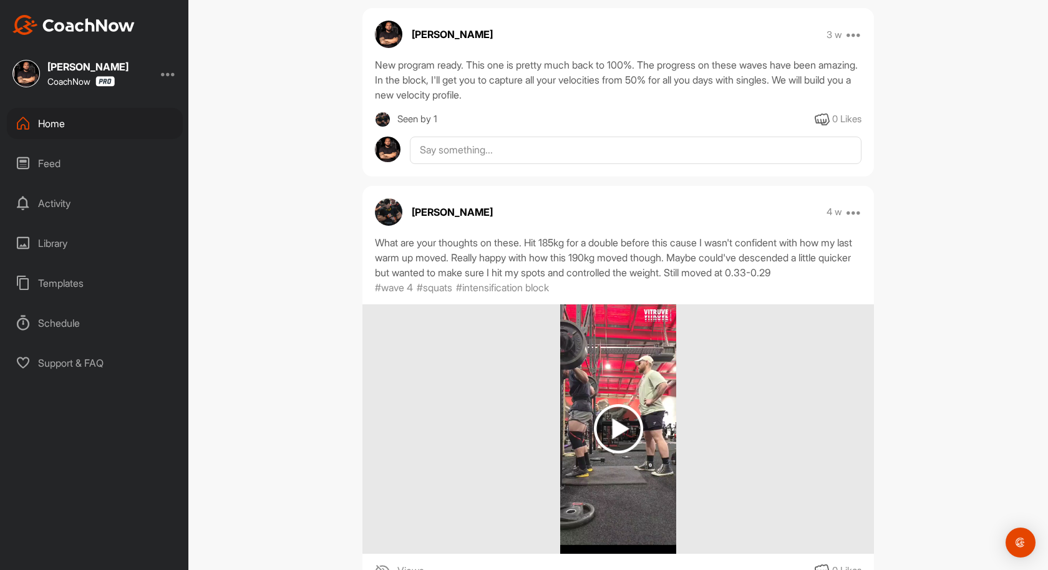
scroll to position [3130, 0]
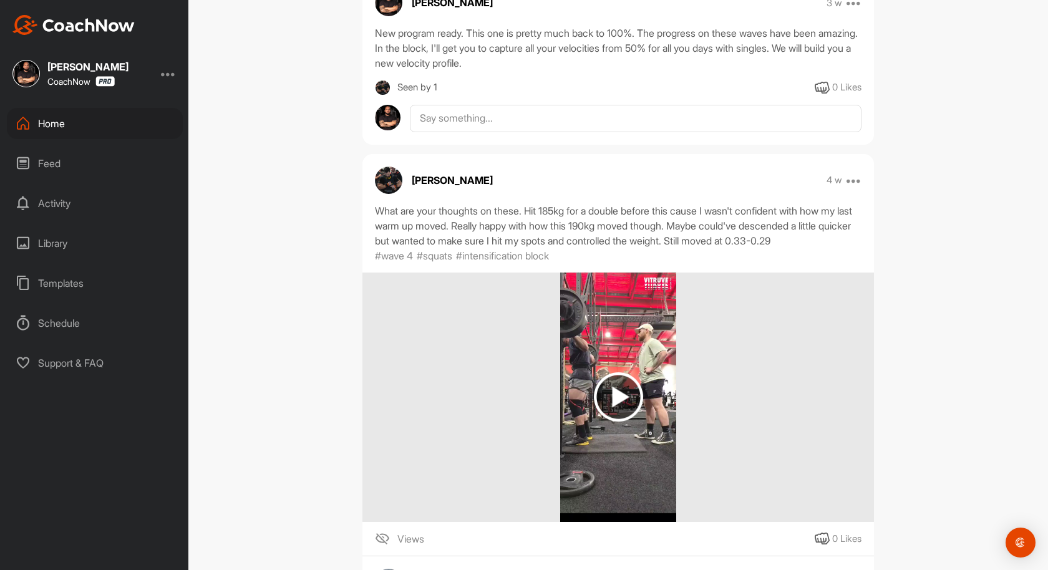
click at [633, 411] on img at bounding box center [618, 398] width 116 height 250
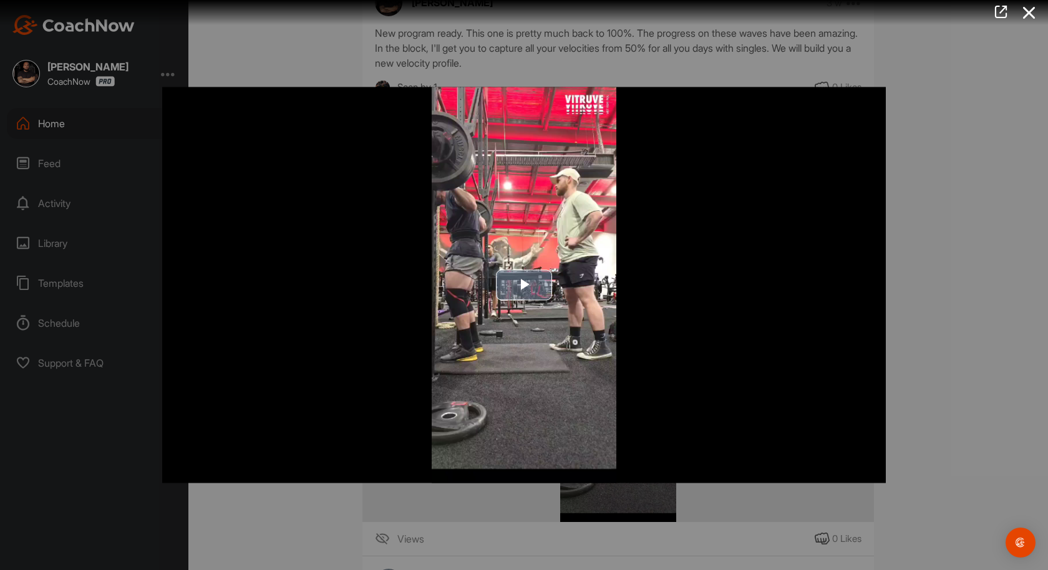
click at [524, 285] on span "Video Player" at bounding box center [524, 285] width 0 height 0
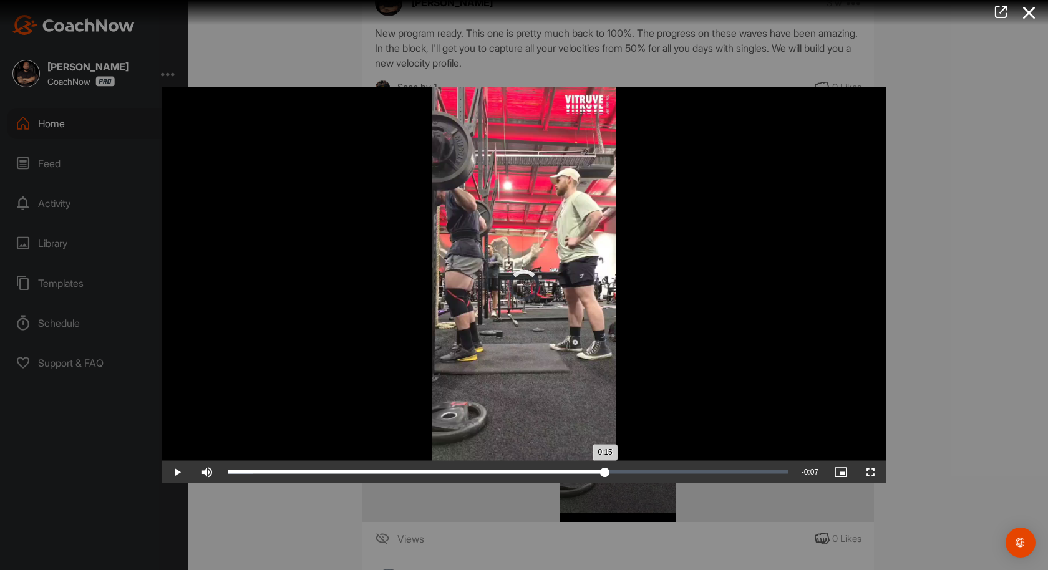
click at [605, 472] on div "Loaded : 4.45% 0:15 0:15" at bounding box center [508, 472] width 560 height 4
click at [605, 472] on div "Loaded : 95.21% 0:15 0:17" at bounding box center [508, 472] width 560 height 4
click at [605, 472] on div "Loaded : 95.21% 0:15 0:15" at bounding box center [508, 472] width 560 height 4
click at [605, 472] on div "Loaded : 95.21% 0:15 0:16" at bounding box center [508, 472] width 560 height 4
click at [605, 472] on div "Loaded : 95.21% 0:15 0:15" at bounding box center [508, 472] width 560 height 4
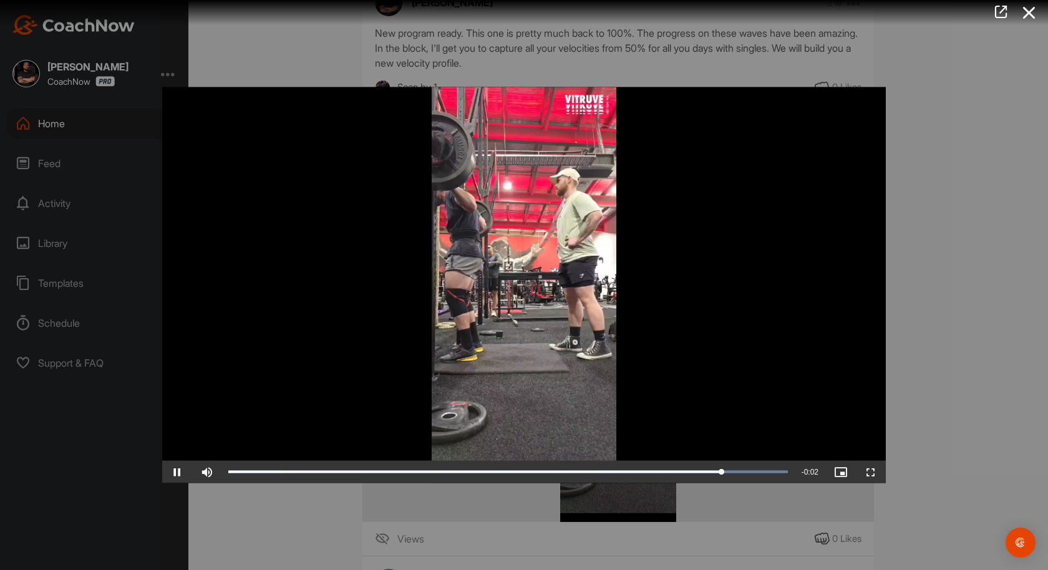
click at [962, 77] on div at bounding box center [524, 285] width 1048 height 570
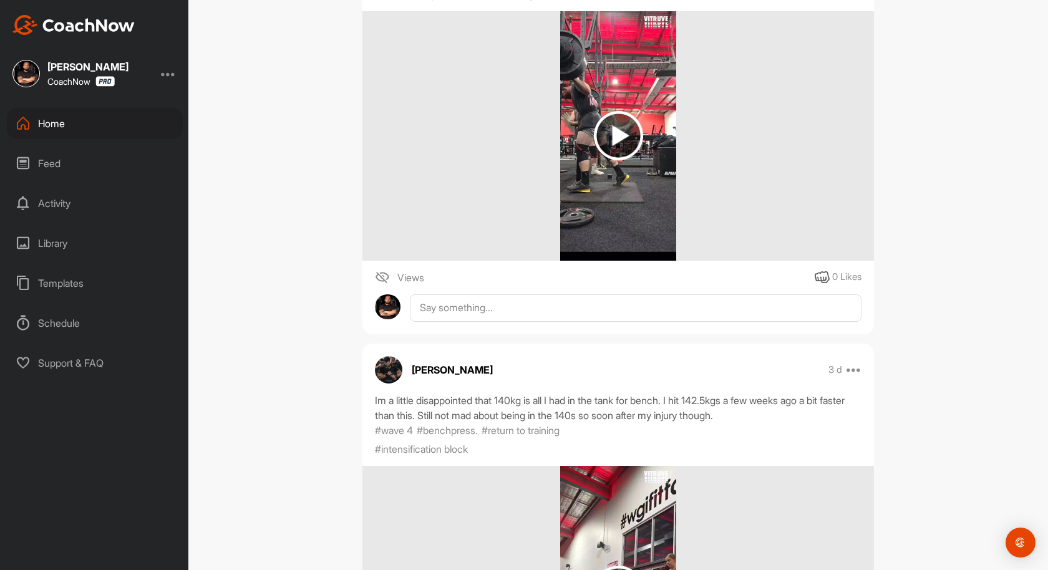
scroll to position [512, 0]
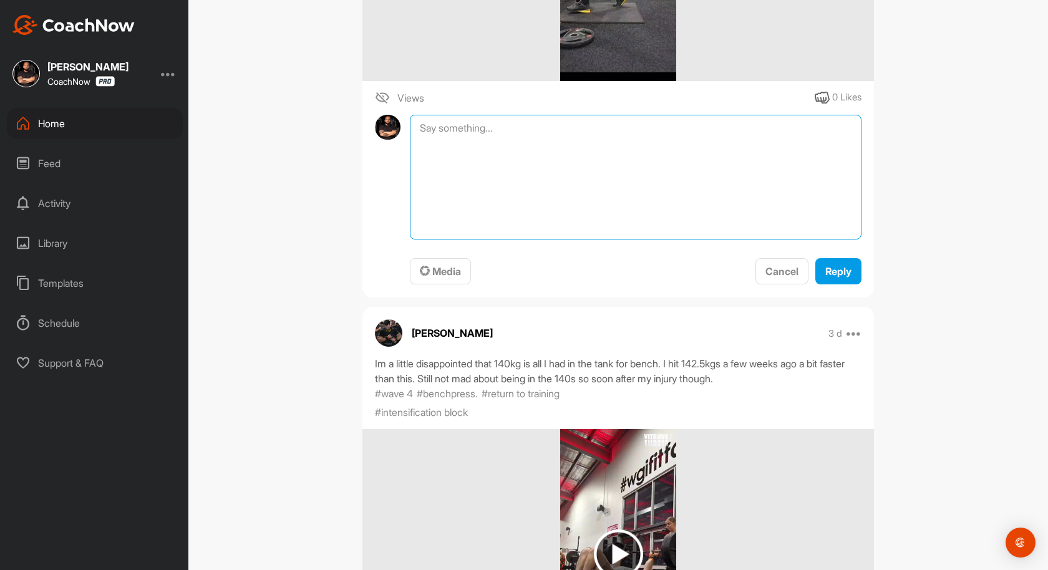
click at [625, 149] on textarea at bounding box center [636, 177] width 452 height 125
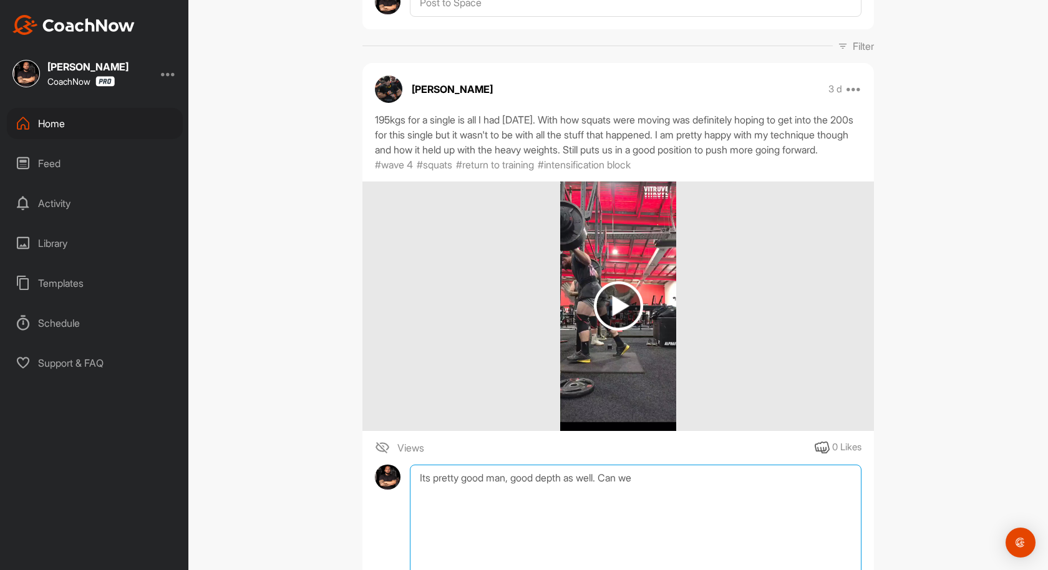
scroll to position [227, 0]
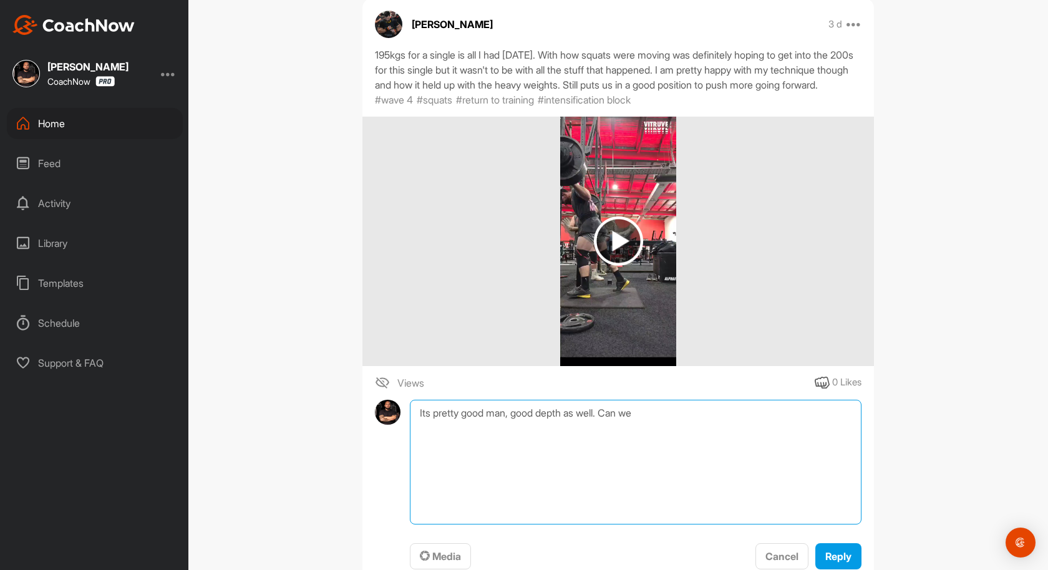
click at [611, 431] on textarea "Its pretty good man, good depth as well. Can we" at bounding box center [636, 462] width 452 height 125
click at [658, 431] on textarea "Its pretty good man, good depth as well. Can we" at bounding box center [636, 462] width 452 height 125
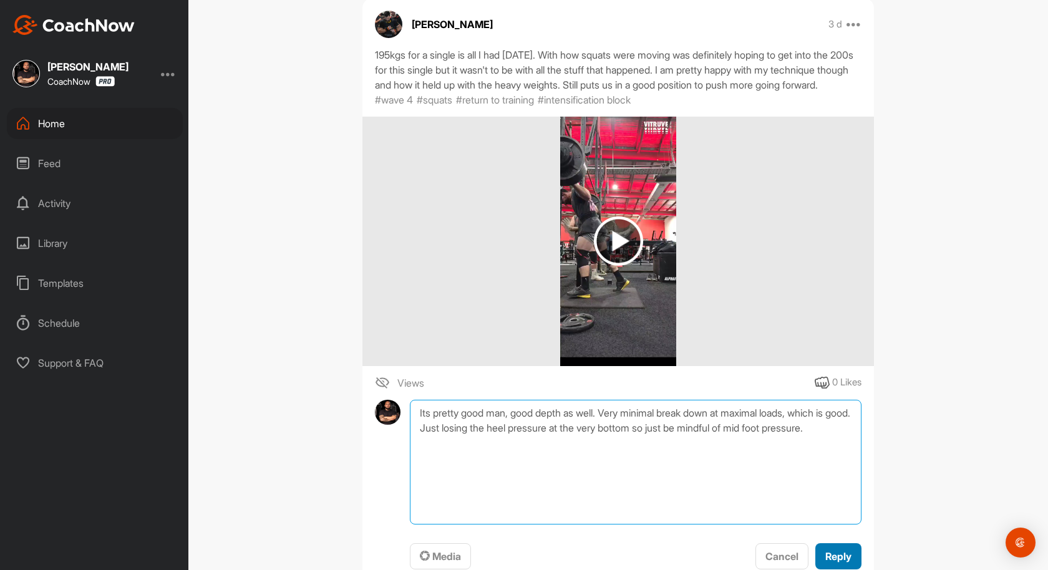
type textarea "Its pretty good man, good depth as well. Very minimal break down at maximal loa…"
click at [834, 562] on button "Reply" at bounding box center [839, 556] width 46 height 27
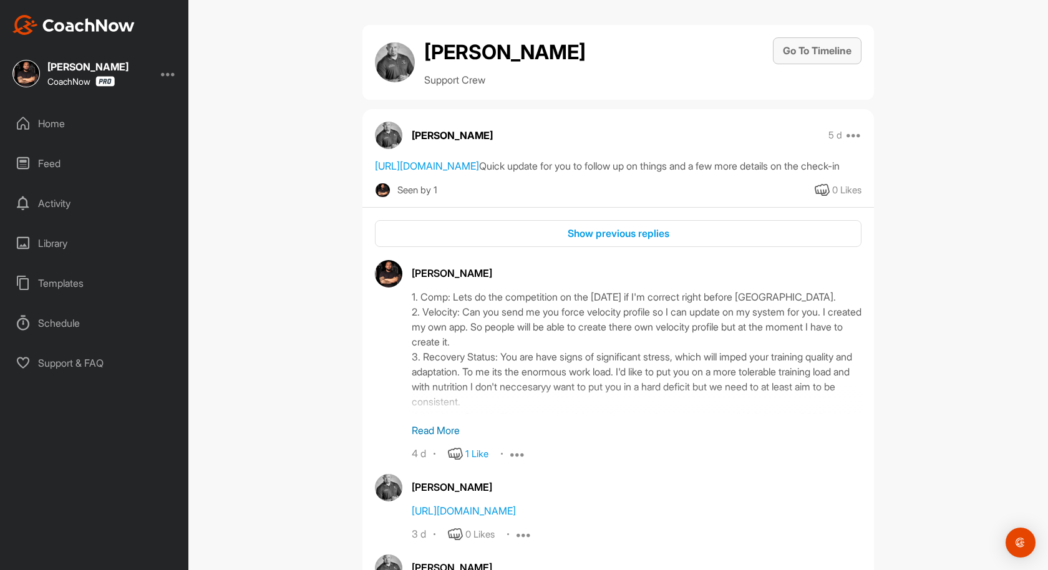
click at [811, 51] on button "Go To Timeline" at bounding box center [817, 50] width 89 height 27
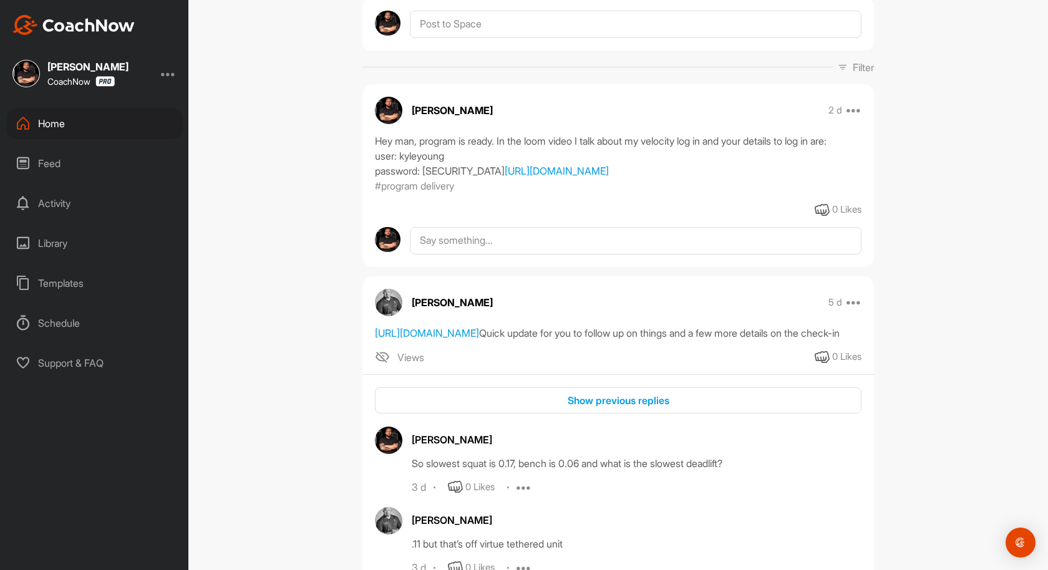
scroll to position [142, 0]
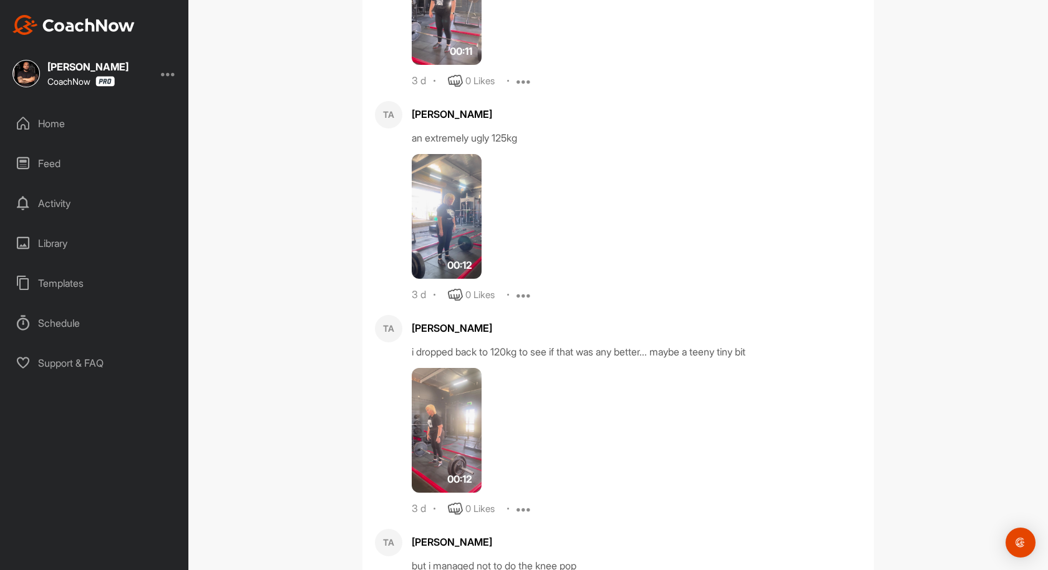
scroll to position [638, 0]
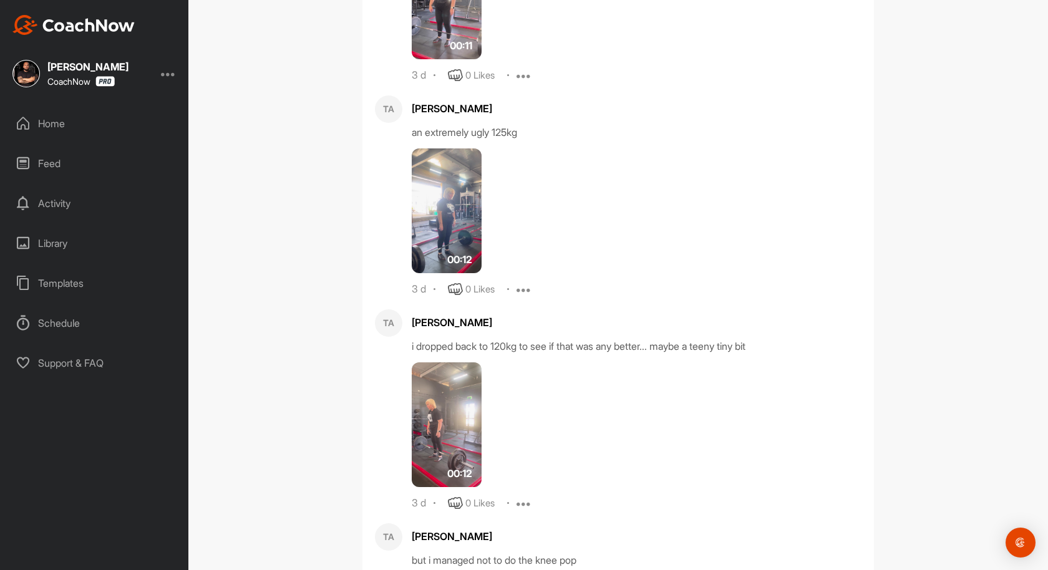
click at [464, 177] on img at bounding box center [447, 211] width 70 height 125
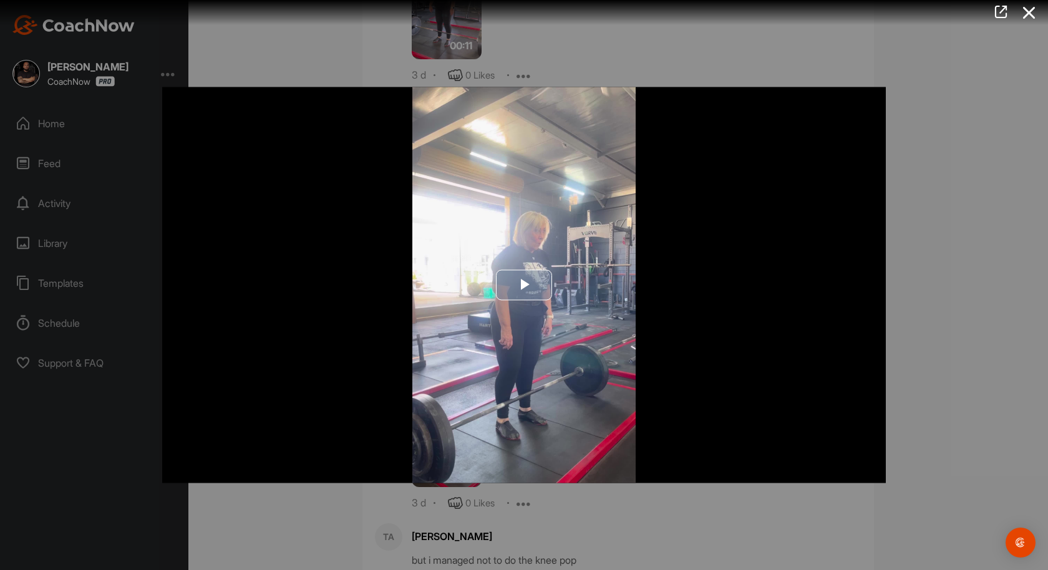
click at [524, 285] on span "Video Player" at bounding box center [524, 285] width 0 height 0
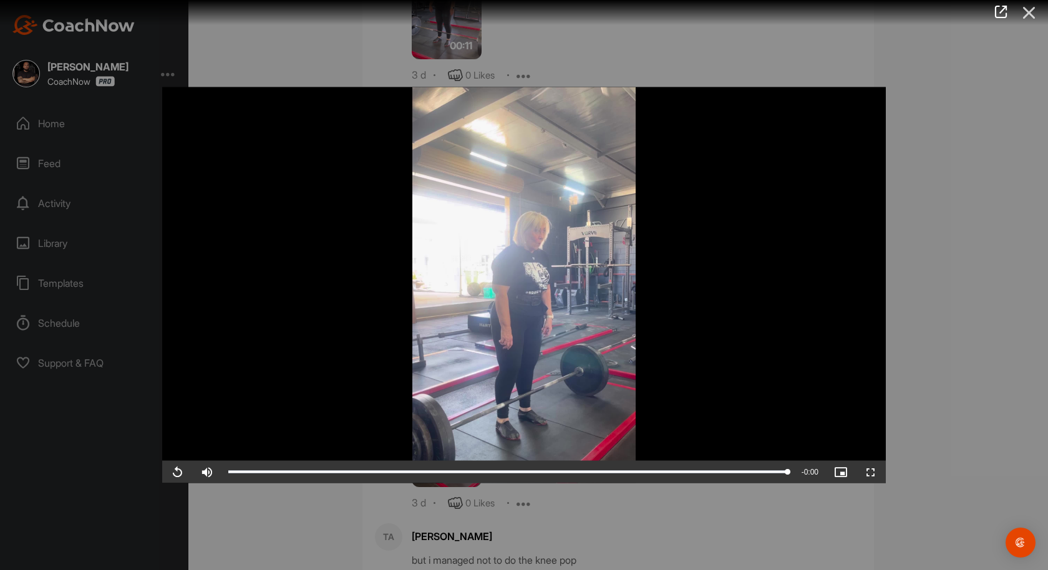
click at [1031, 12] on icon at bounding box center [1029, 12] width 29 height 23
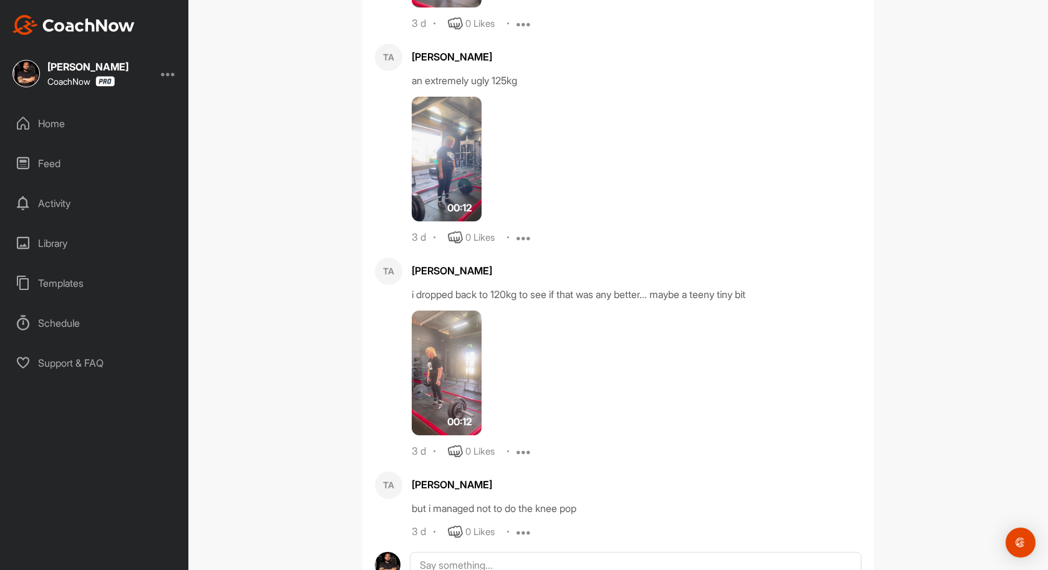
scroll to position [674, 0]
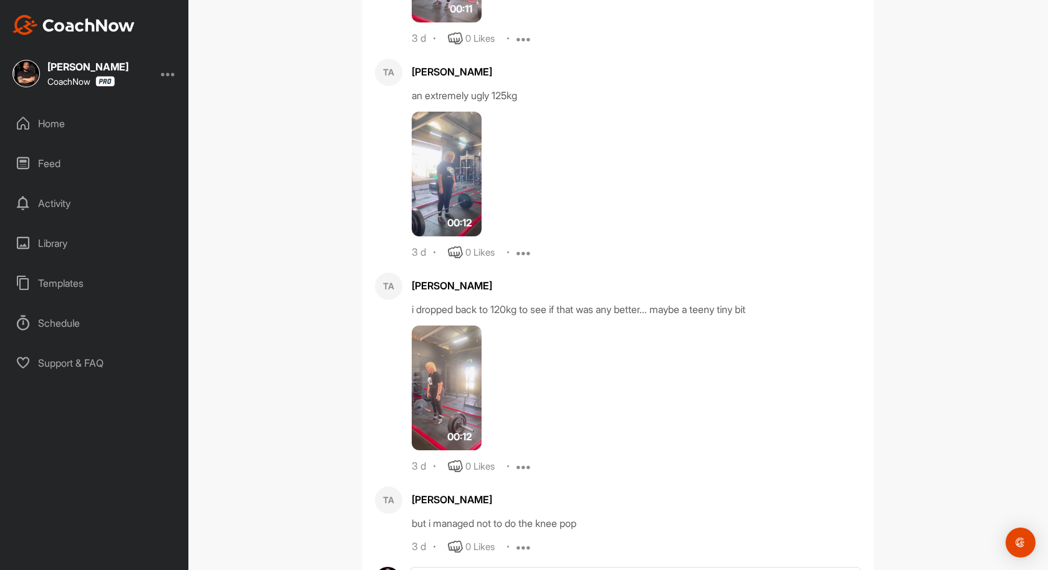
click at [437, 401] on img at bounding box center [447, 388] width 70 height 125
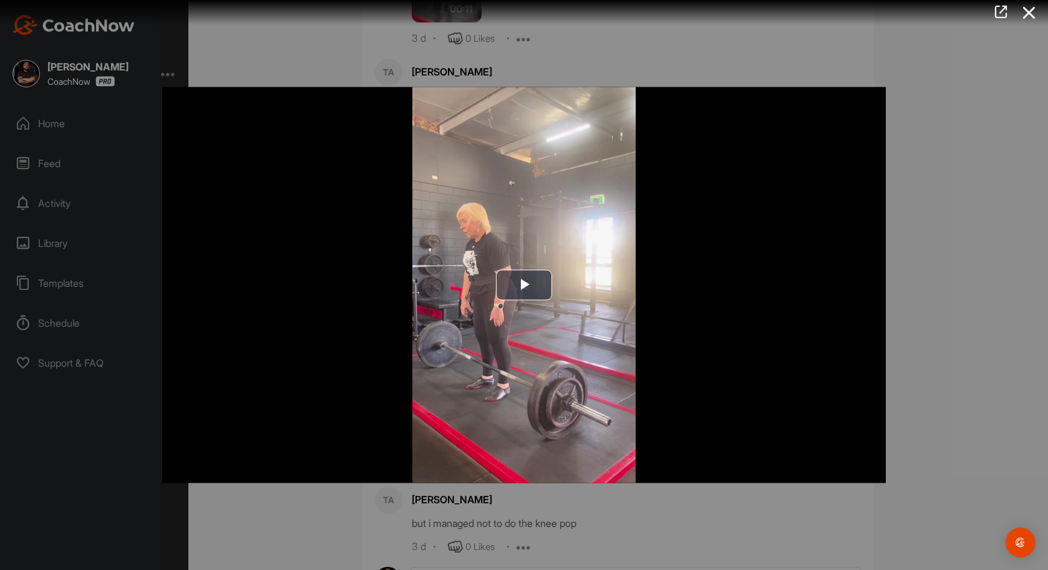
click at [535, 302] on img "Video Player" at bounding box center [524, 285] width 724 height 396
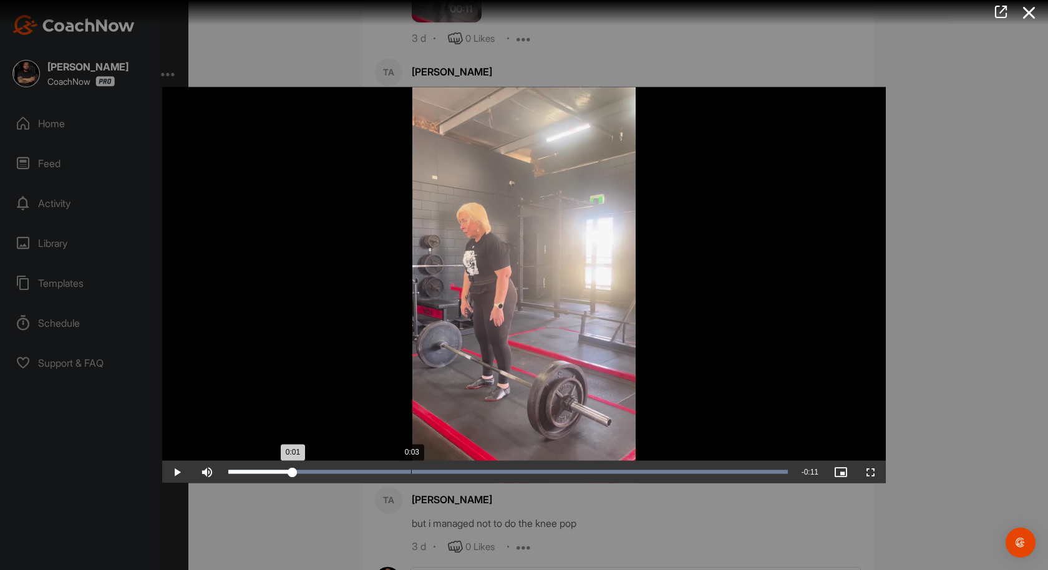
click at [411, 473] on div "0:03" at bounding box center [411, 472] width 1 height 4
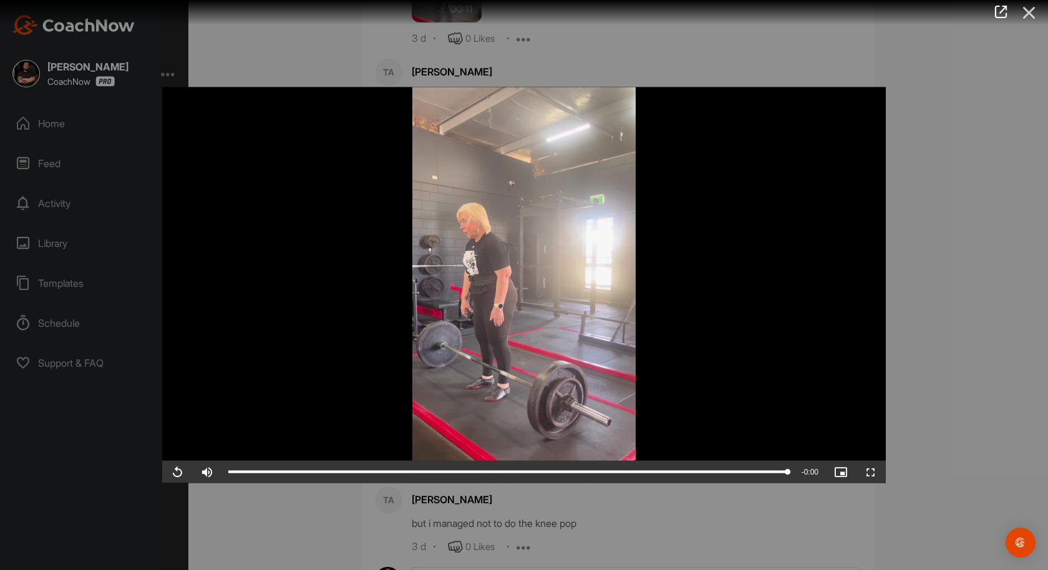
click at [1022, 12] on icon at bounding box center [1029, 12] width 29 height 23
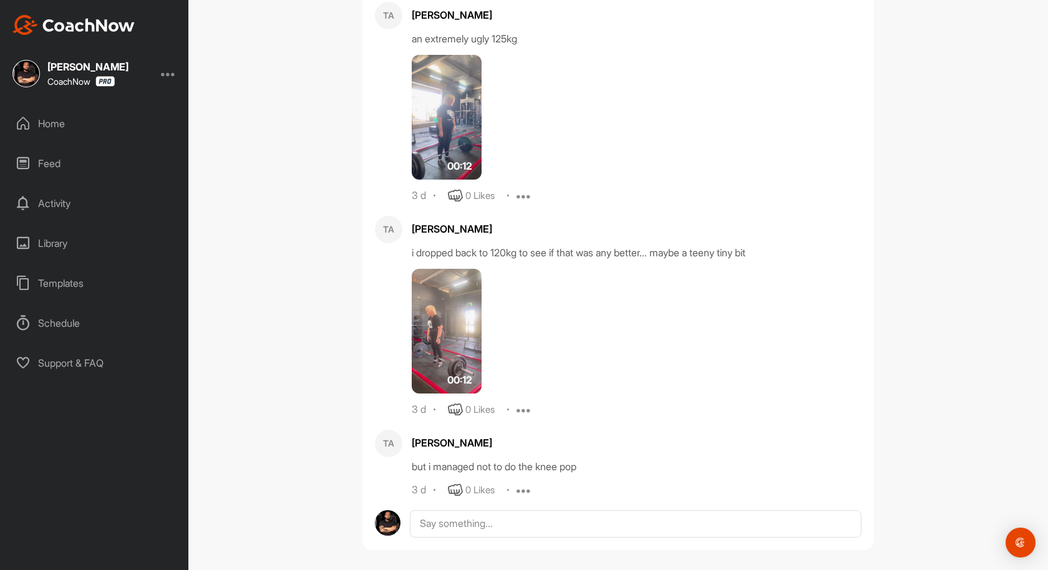
scroll to position [738, 0]
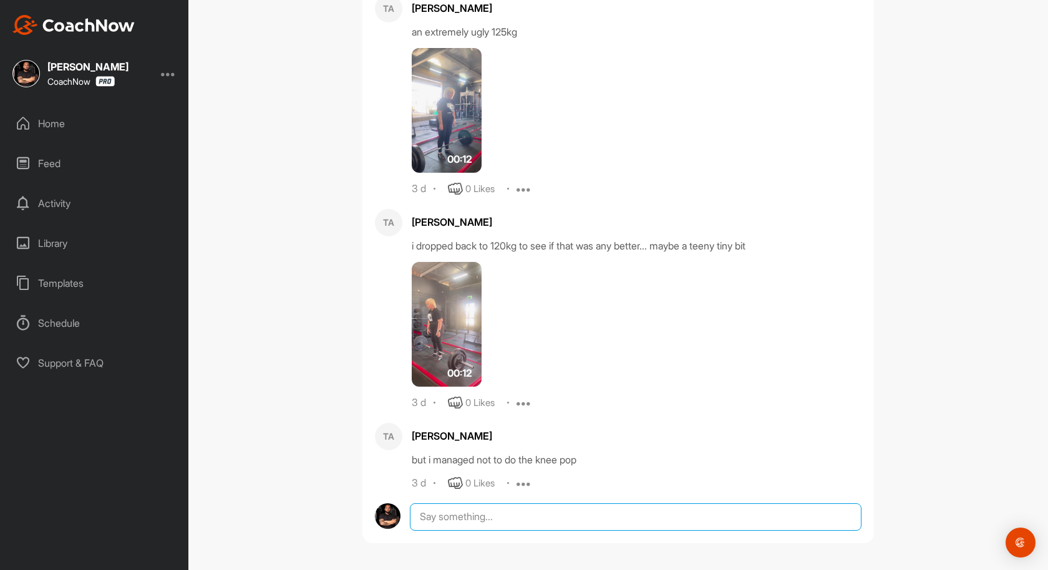
click at [517, 519] on textarea at bounding box center [636, 517] width 452 height 27
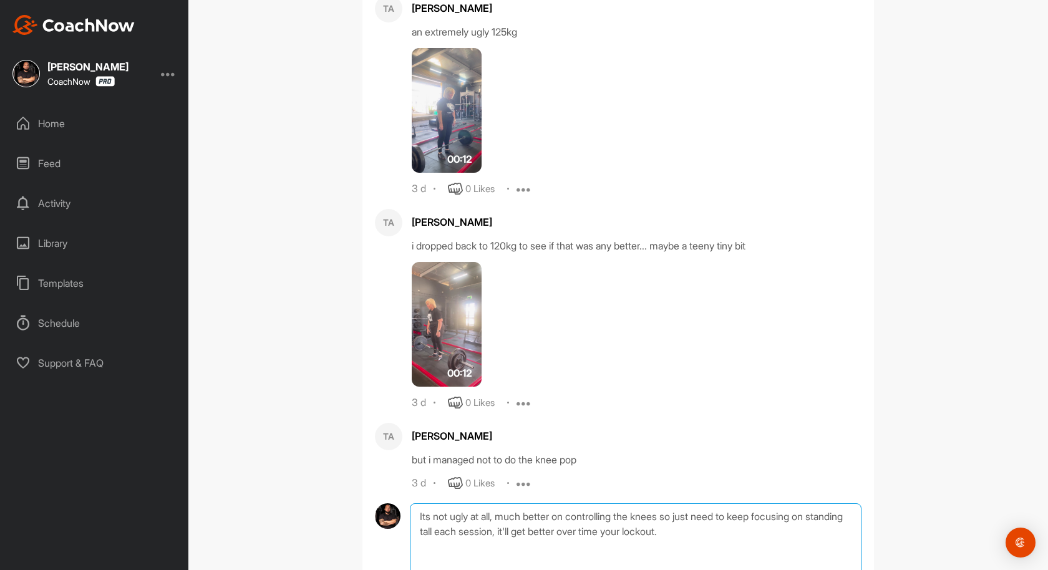
scroll to position [881, 0]
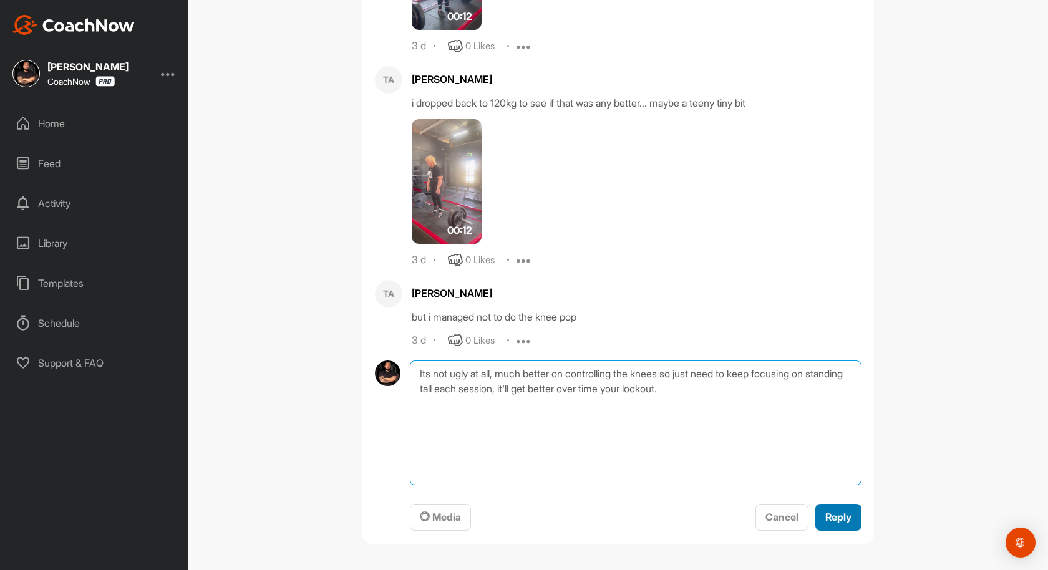
type textarea "Its not ugly at all, much better on controlling the knees so just need to keep …"
click at [847, 522] on div "Reply" at bounding box center [838, 517] width 26 height 15
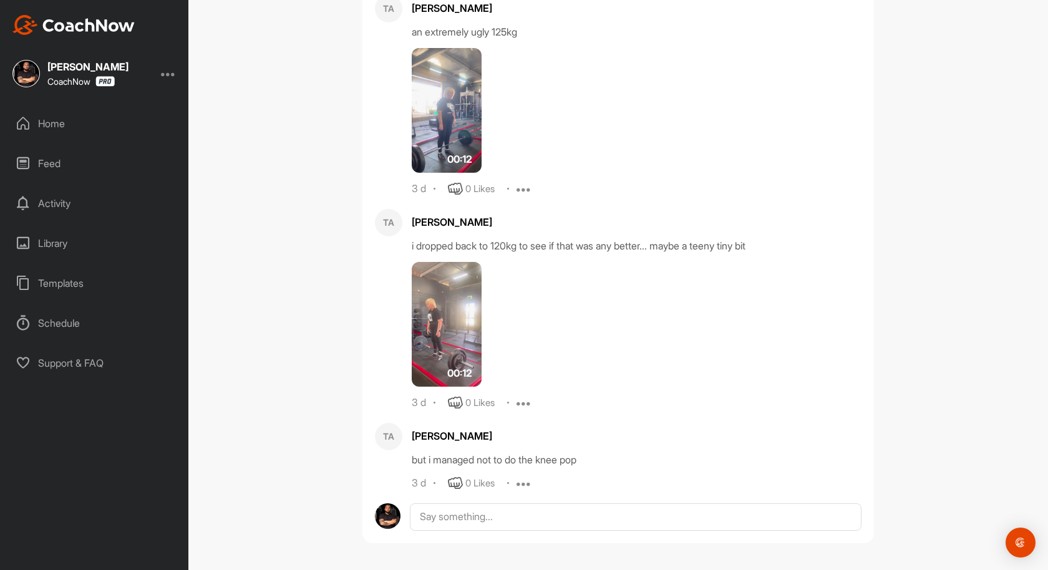
scroll to position [834, 0]
